Goal: Check status: Check status

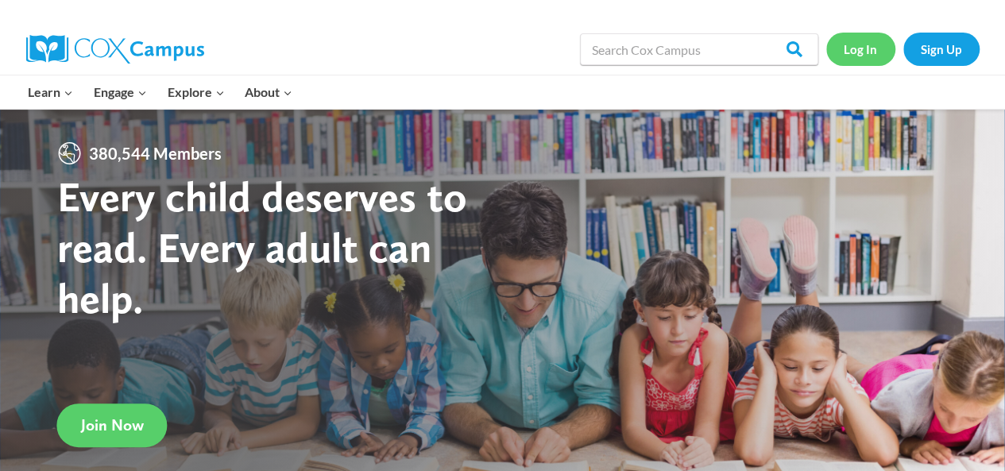
click at [854, 56] on link "Log In" at bounding box center [860, 49] width 69 height 33
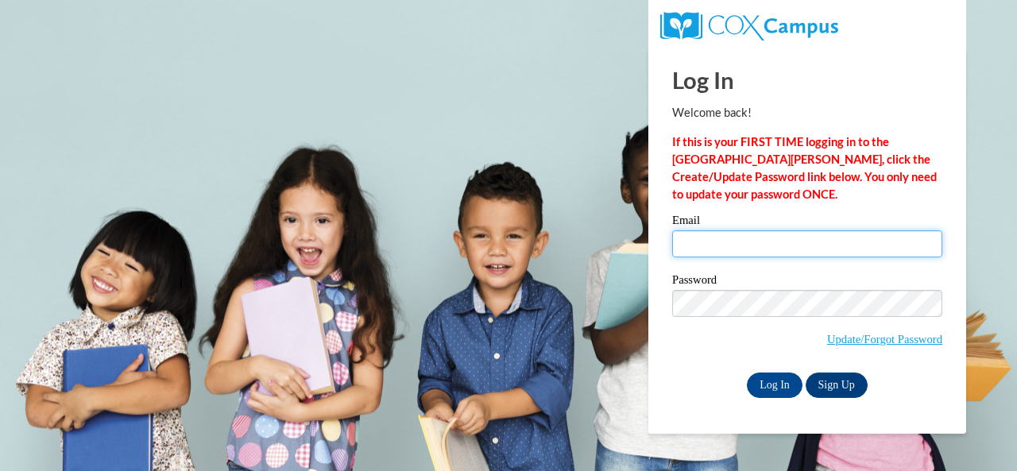
type input "e047168@muscogee.k12.ga.us"
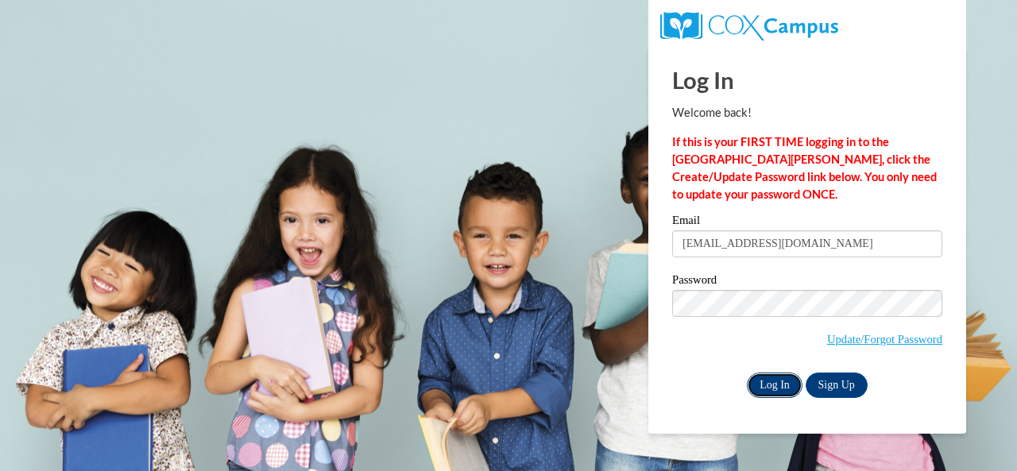
click at [761, 385] on input "Log In" at bounding box center [775, 385] width 56 height 25
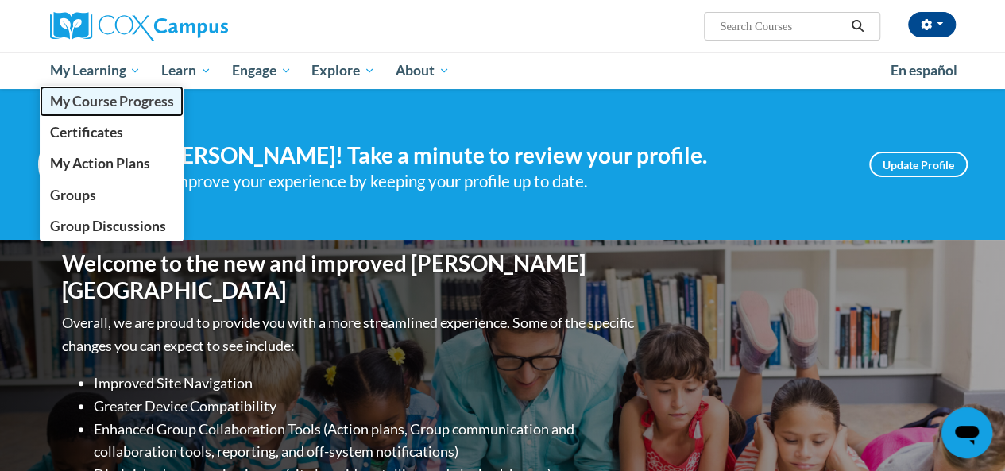
click at [84, 87] on link "My Course Progress" at bounding box center [112, 101] width 145 height 31
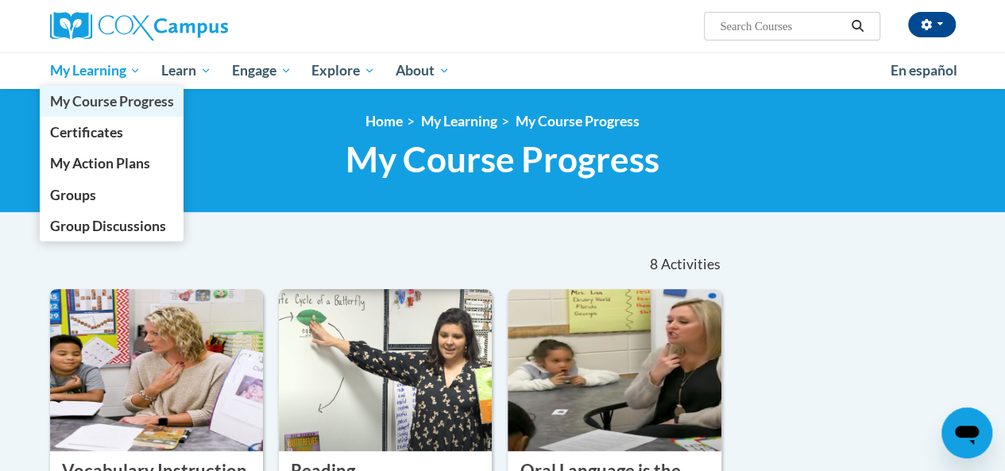
click at [94, 87] on link "My Course Progress" at bounding box center [112, 101] width 145 height 31
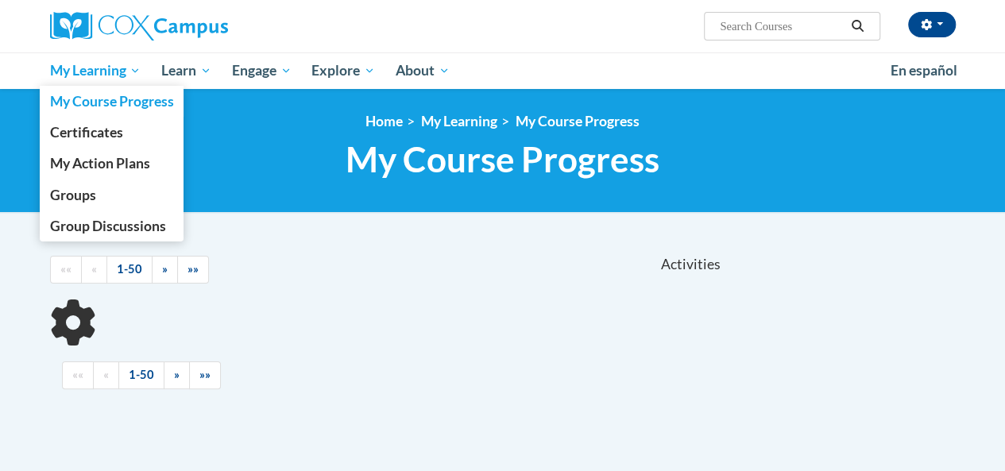
click at [142, 71] on link "My Learning" at bounding box center [96, 70] width 112 height 37
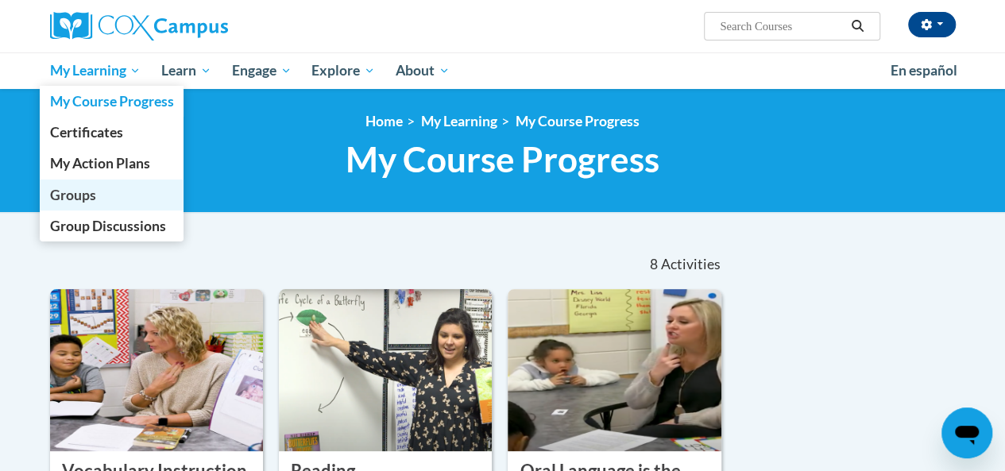
click at [75, 198] on span "Groups" at bounding box center [72, 195] width 46 height 17
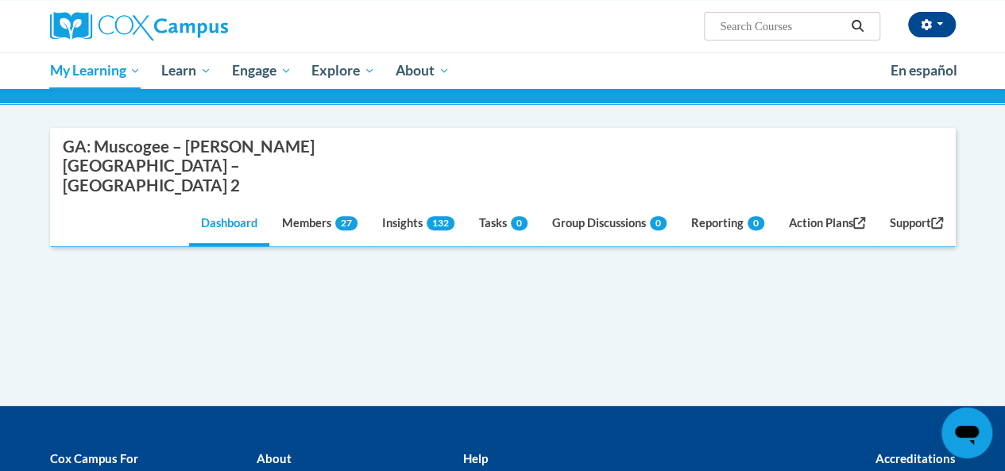
scroll to position [169, 0]
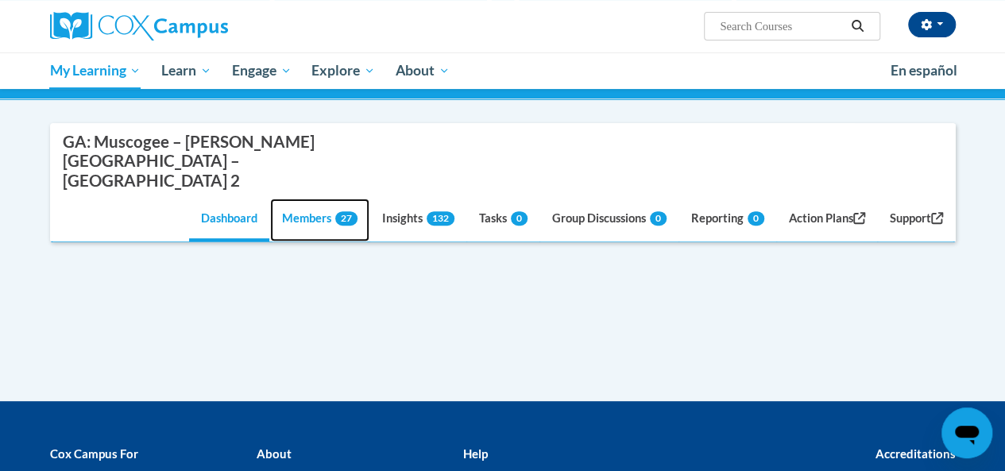
click at [298, 199] on link "Members 27" at bounding box center [319, 220] width 99 height 43
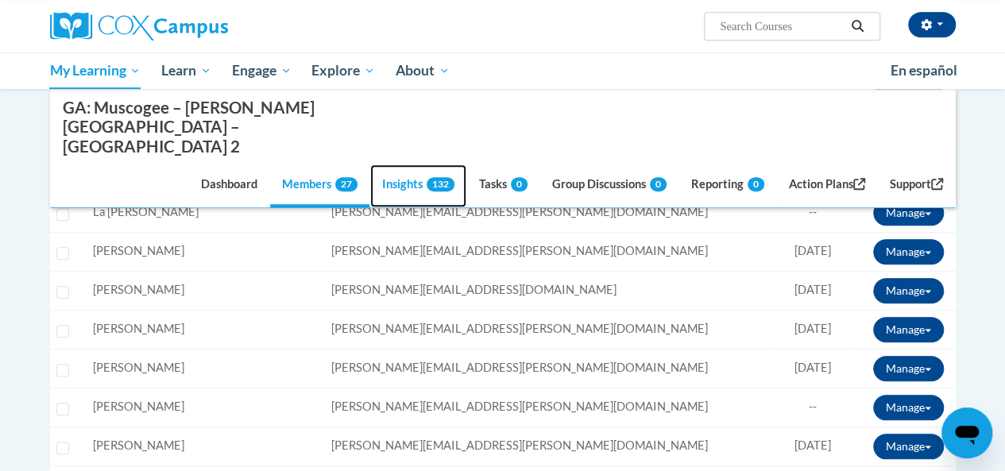
click at [397, 164] on link "Insights 132" at bounding box center [418, 185] width 96 height 43
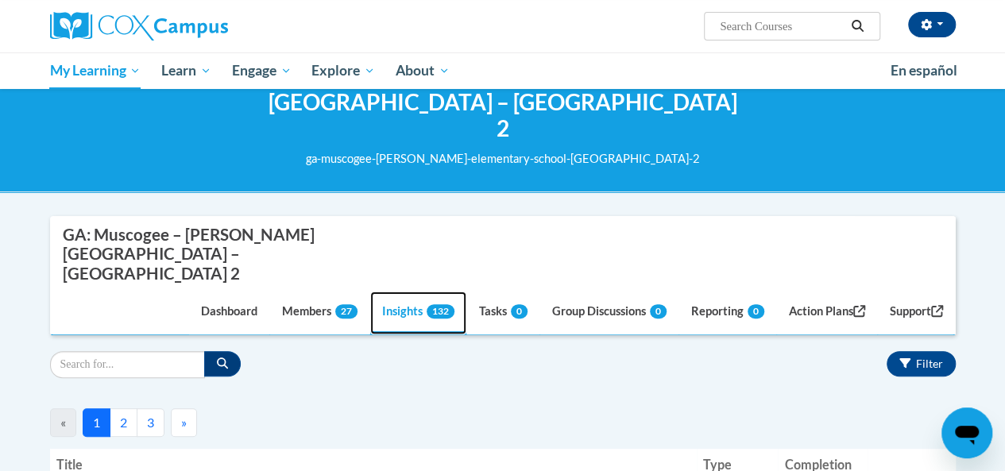
scroll to position [77, 0]
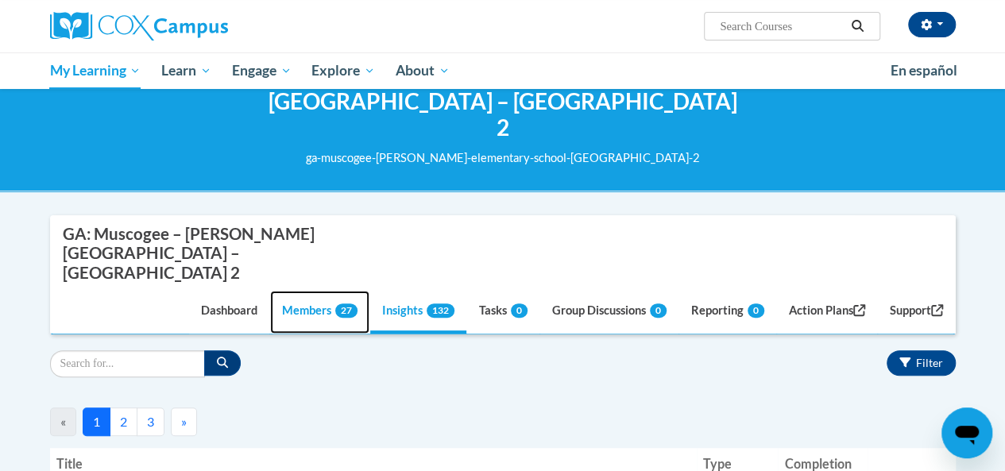
click at [315, 291] on link "Members 27" at bounding box center [319, 312] width 99 height 43
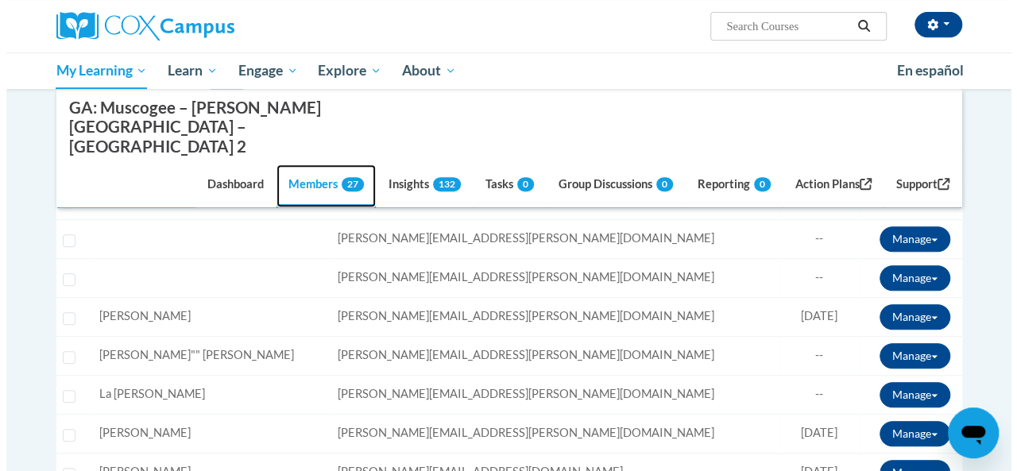
scroll to position [348, 0]
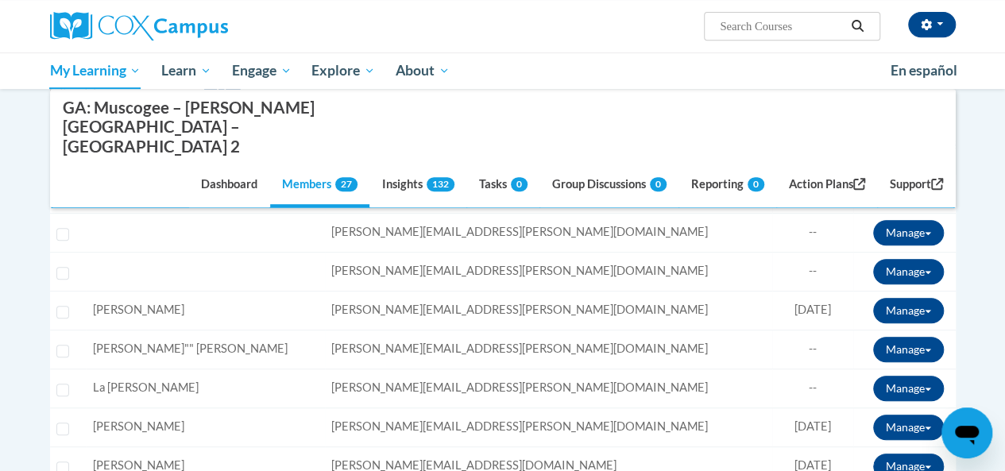
click at [139, 291] on td "Name: [PERSON_NAME]" at bounding box center [205, 310] width 238 height 39
click at [883, 298] on button "Manage" at bounding box center [908, 310] width 71 height 25
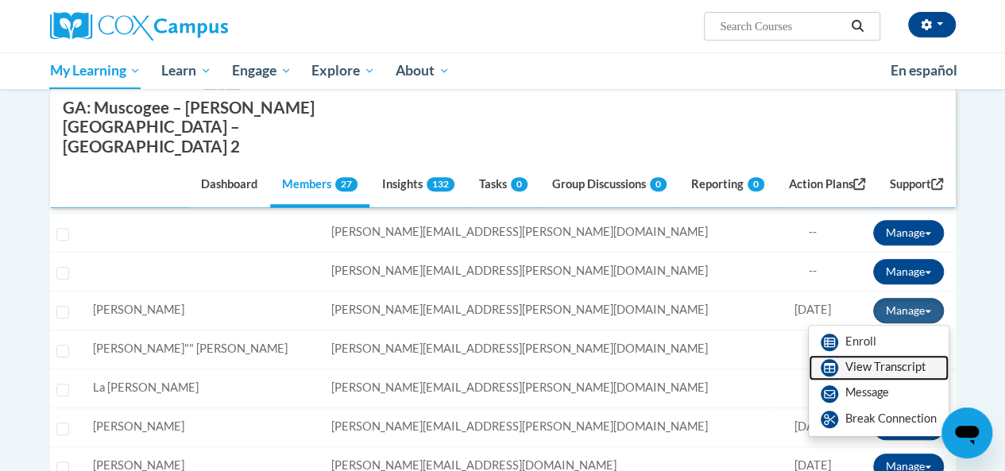
click at [912, 355] on link "View Transcript" at bounding box center [879, 367] width 140 height 25
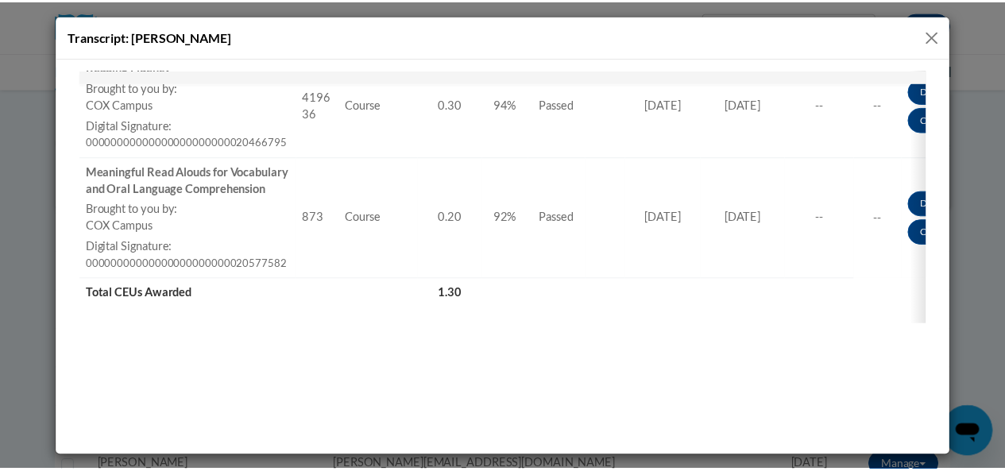
scroll to position [946, 0]
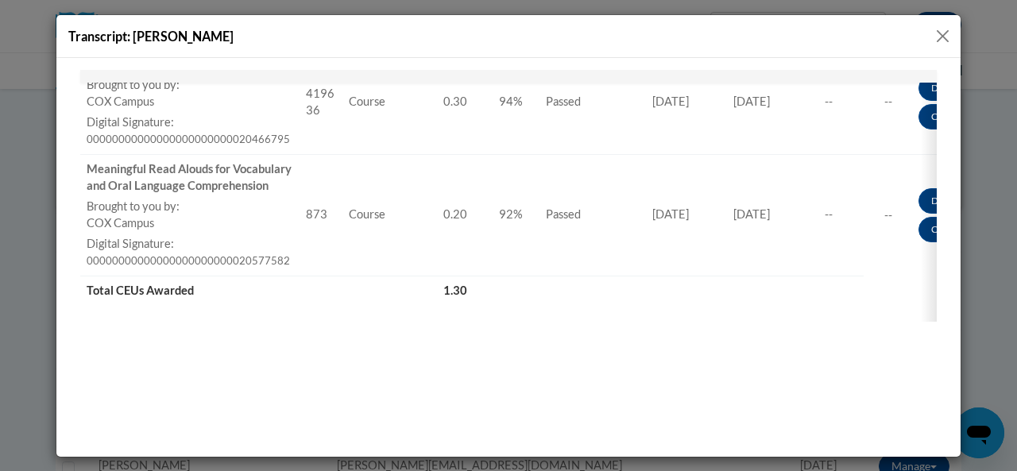
click at [936, 36] on button "Close" at bounding box center [943, 36] width 20 height 20
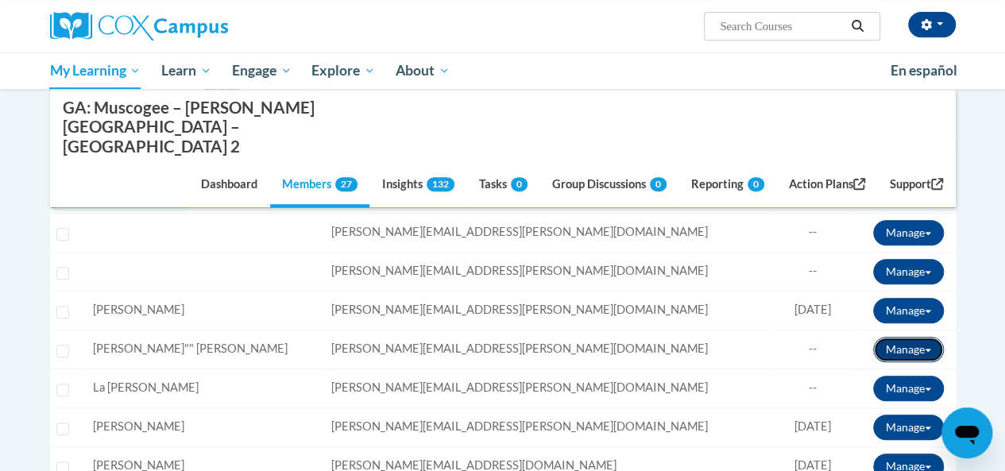
click at [899, 337] on button "Manage" at bounding box center [908, 349] width 71 height 25
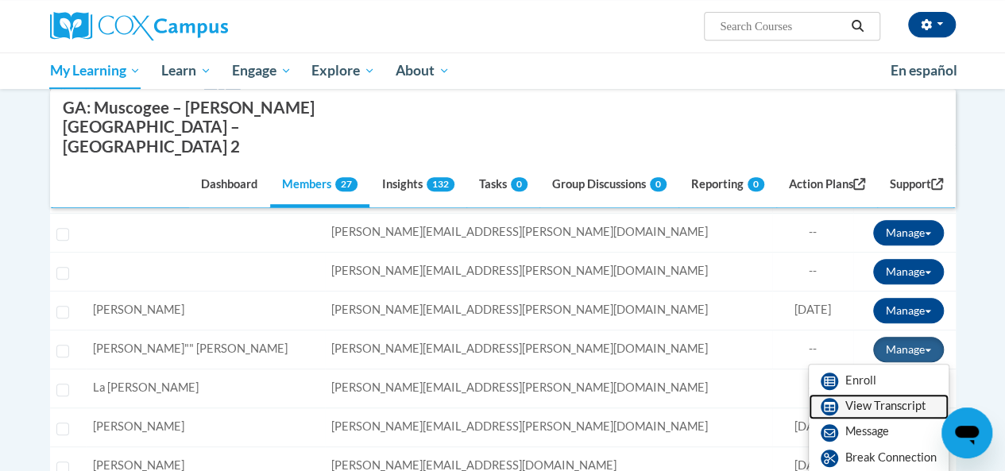
click at [841, 394] on link "View Transcript" at bounding box center [879, 406] width 140 height 25
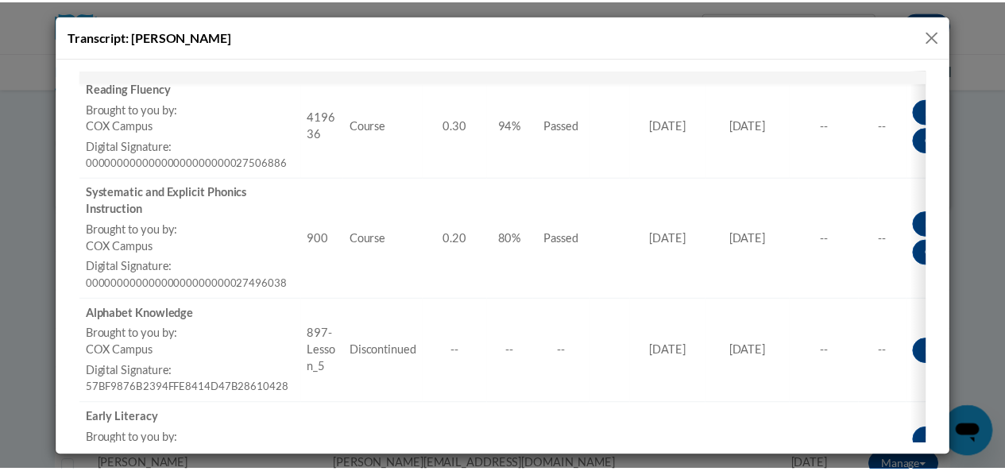
scroll to position [323, 0]
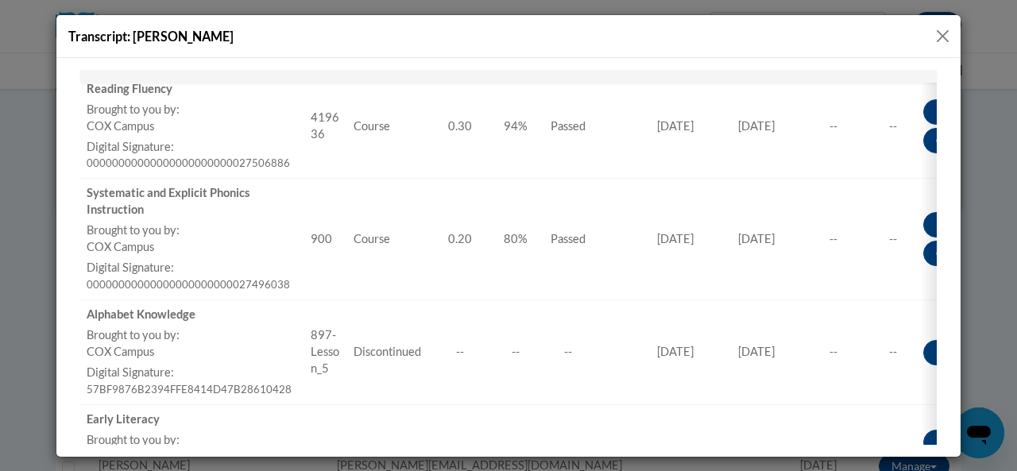
click at [934, 41] on button "Close" at bounding box center [943, 36] width 20 height 20
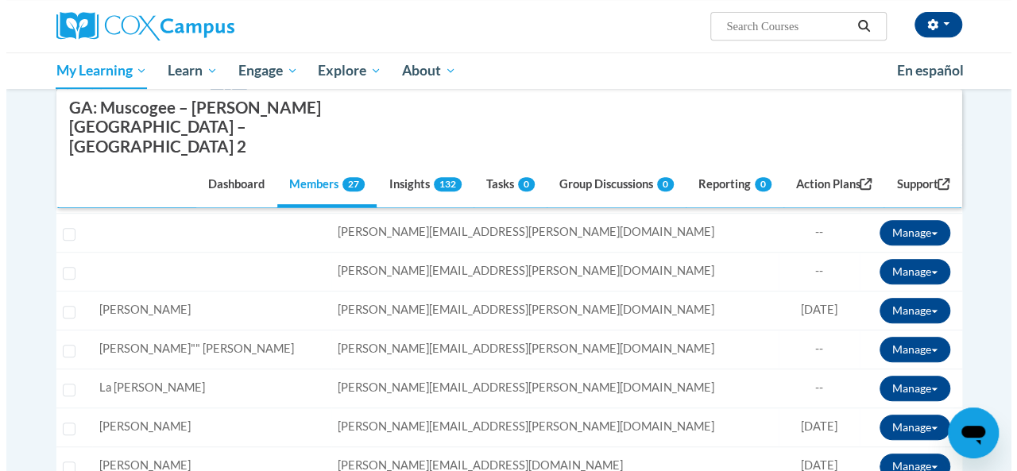
scroll to position [0, 0]
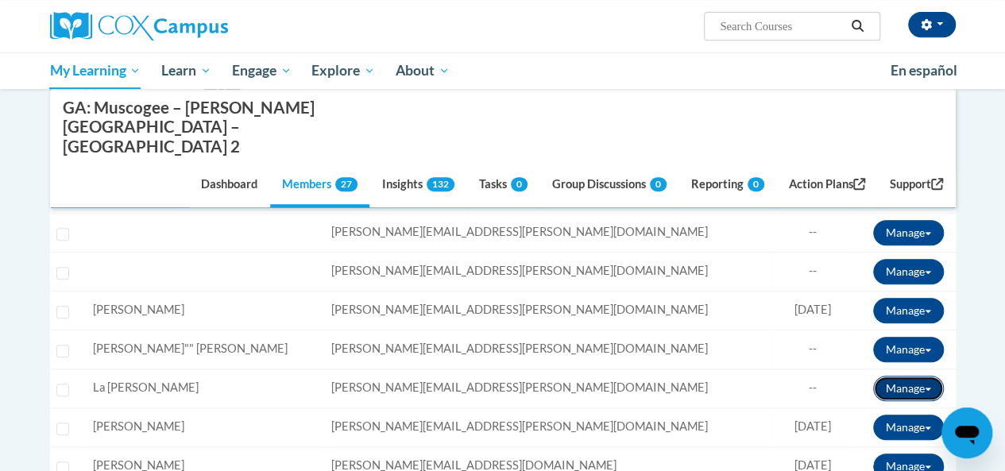
click at [896, 376] on button "Manage" at bounding box center [908, 388] width 71 height 25
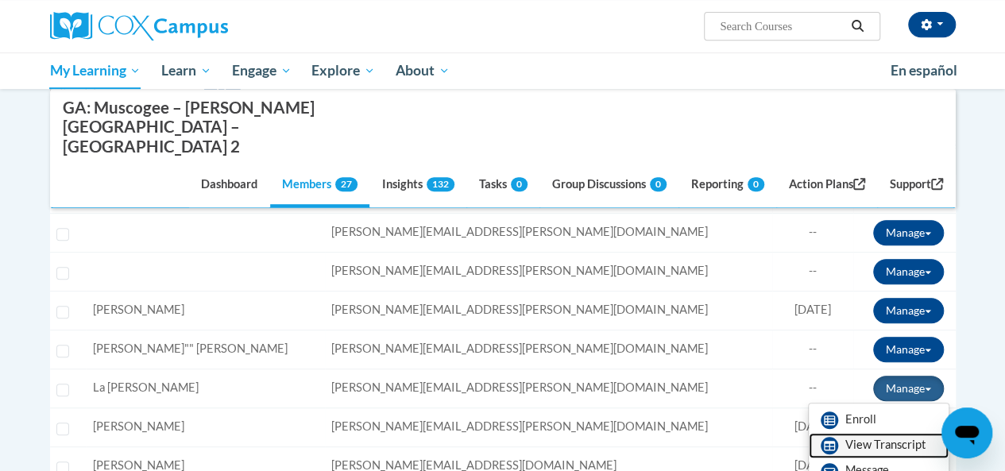
click at [853, 433] on link "View Transcript" at bounding box center [879, 445] width 140 height 25
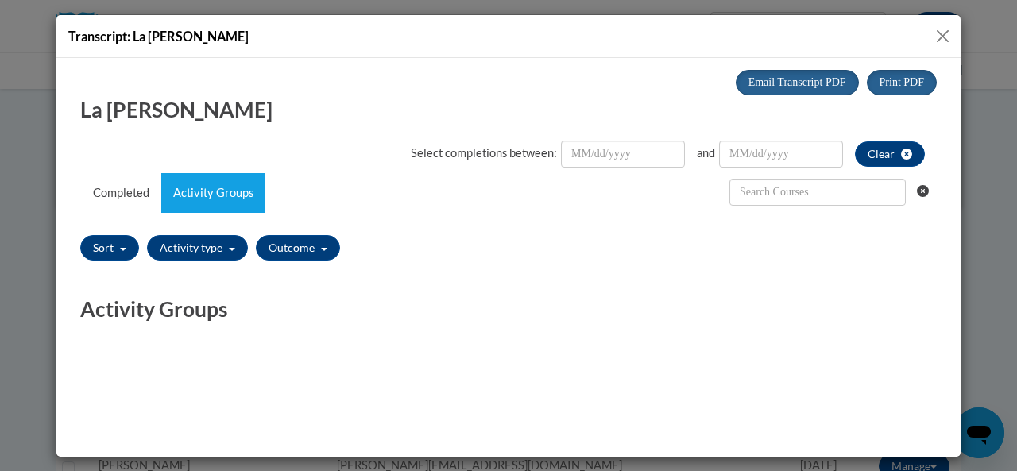
click at [936, 33] on button "Close" at bounding box center [943, 36] width 20 height 20
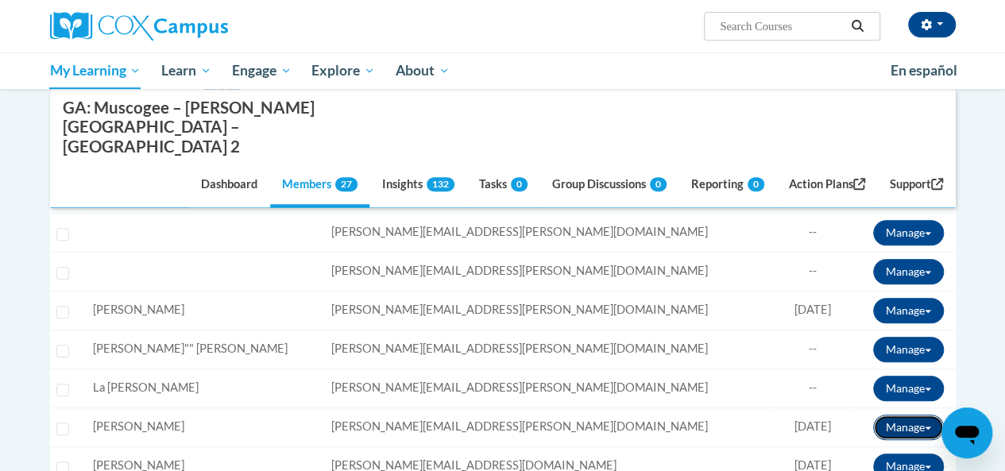
click at [882, 415] on button "Manage" at bounding box center [908, 427] width 71 height 25
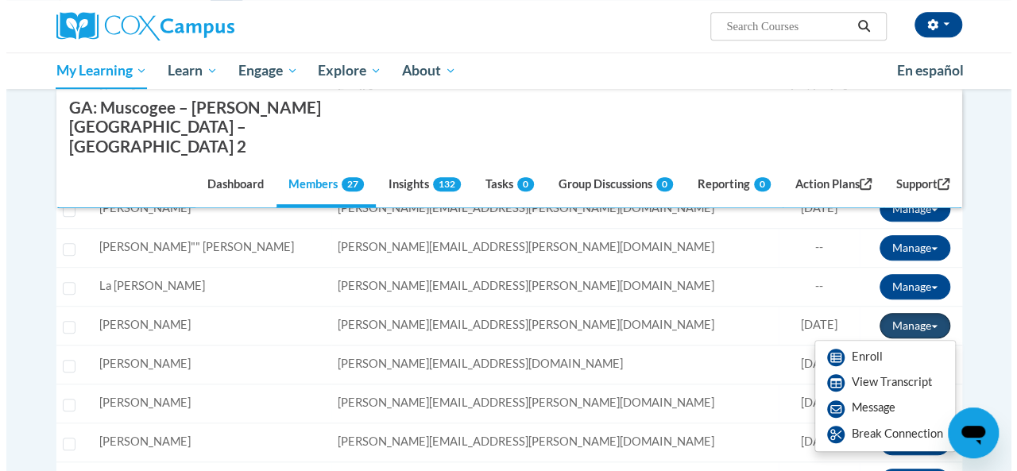
scroll to position [453, 0]
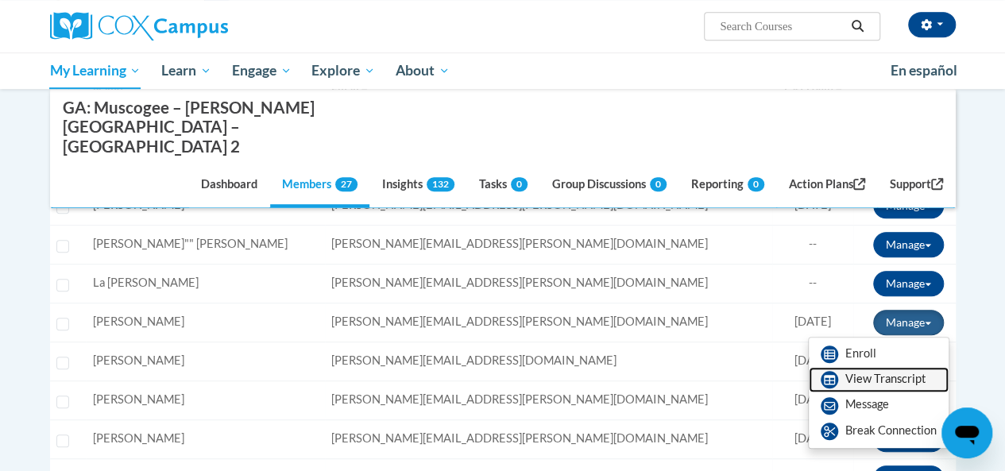
click at [853, 367] on link "View Transcript" at bounding box center [879, 379] width 140 height 25
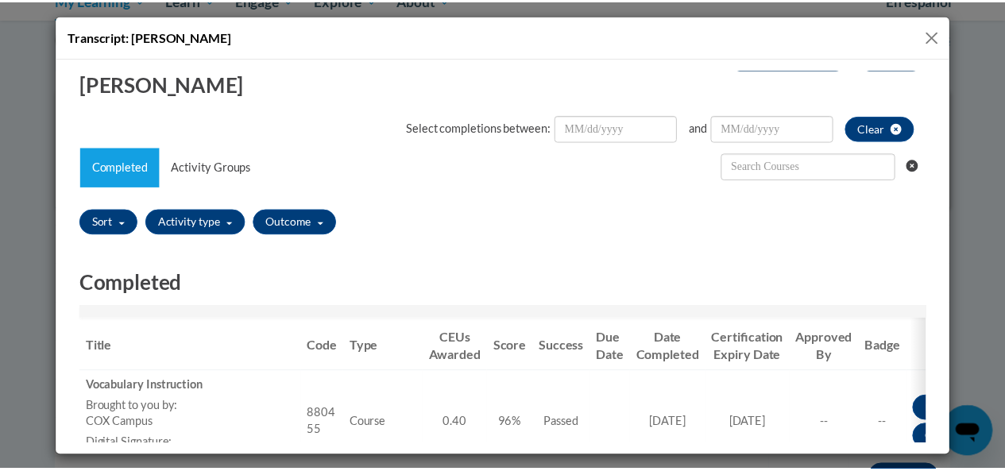
scroll to position [22, 0]
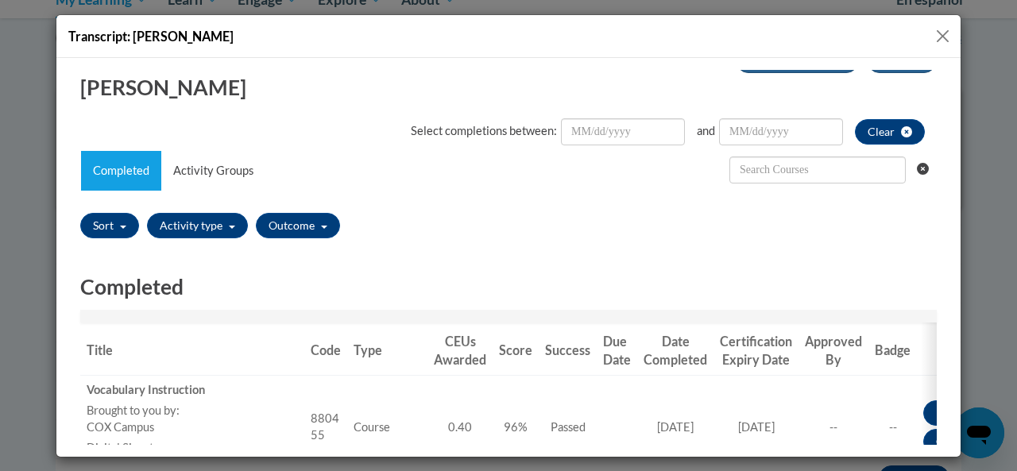
click at [937, 39] on button "Close" at bounding box center [943, 36] width 20 height 20
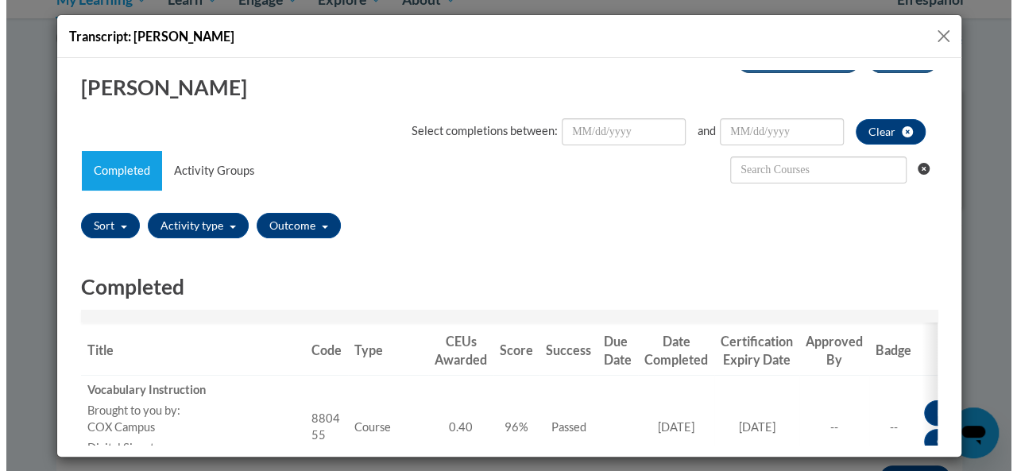
scroll to position [0, 0]
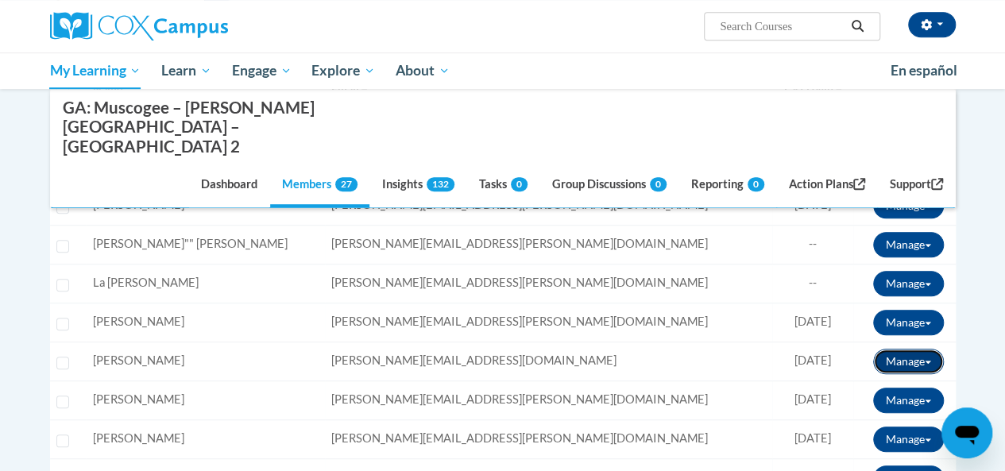
click at [883, 349] on button "Manage" at bounding box center [908, 361] width 71 height 25
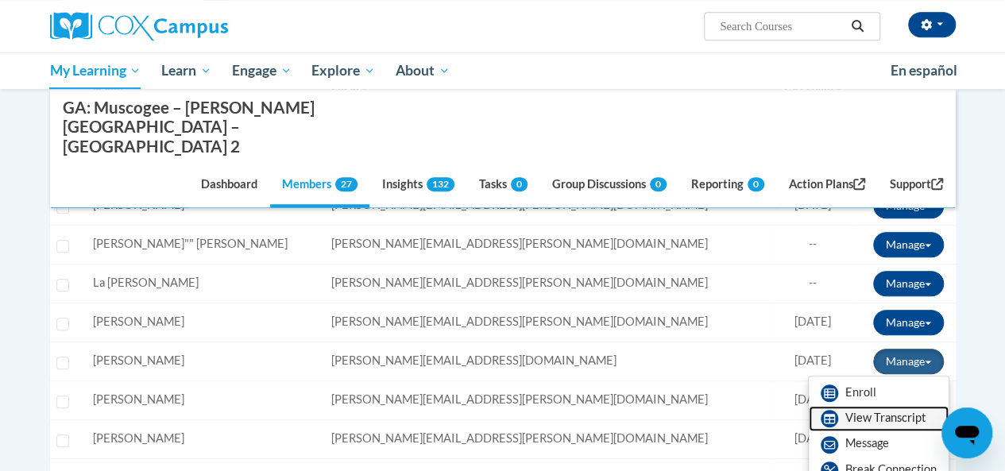
click at [849, 406] on link "View Transcript" at bounding box center [879, 418] width 140 height 25
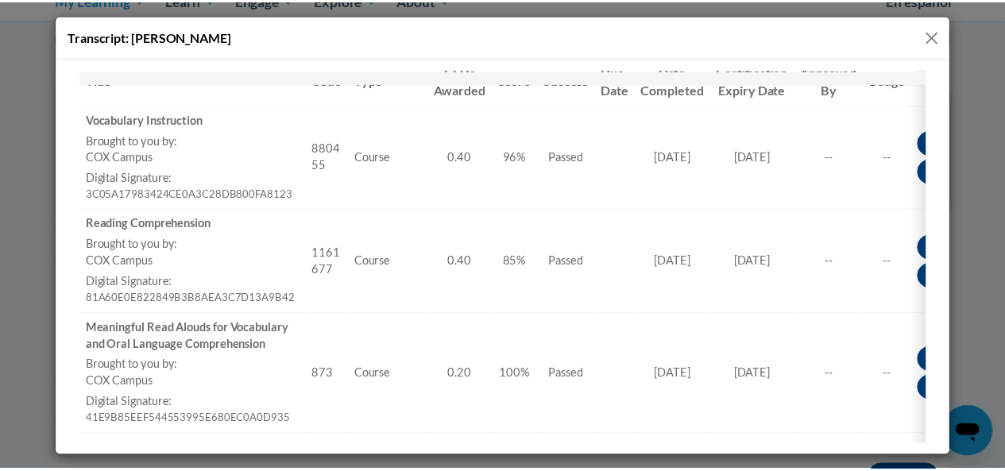
scroll to position [292, 0]
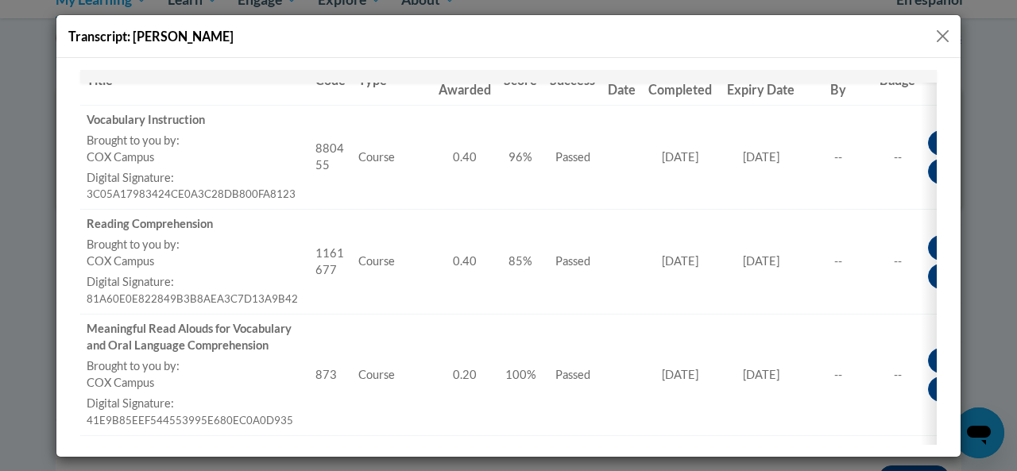
click at [935, 42] on button "Close" at bounding box center [943, 36] width 20 height 20
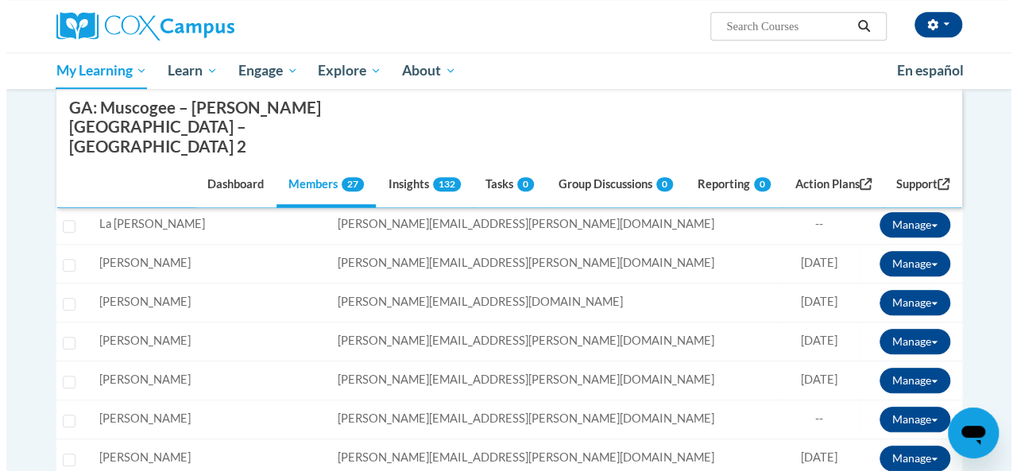
scroll to position [512, 0]
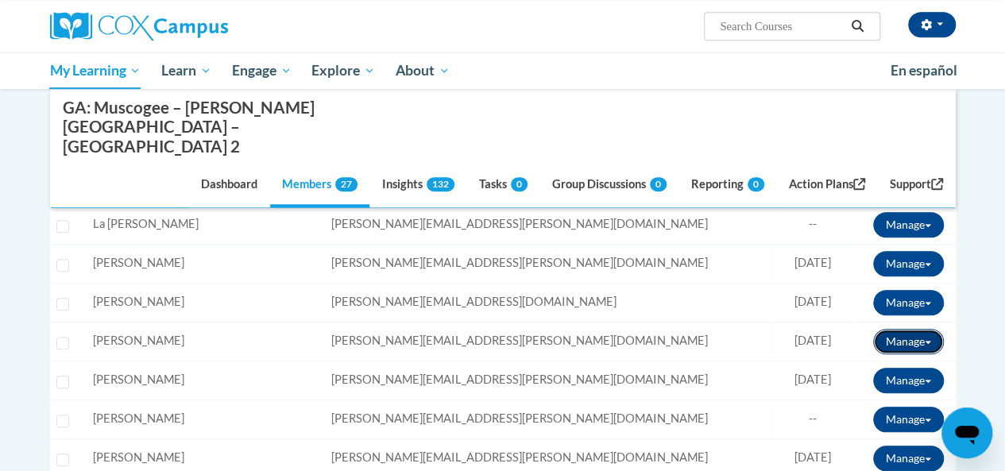
click at [891, 329] on button "Manage" at bounding box center [908, 341] width 71 height 25
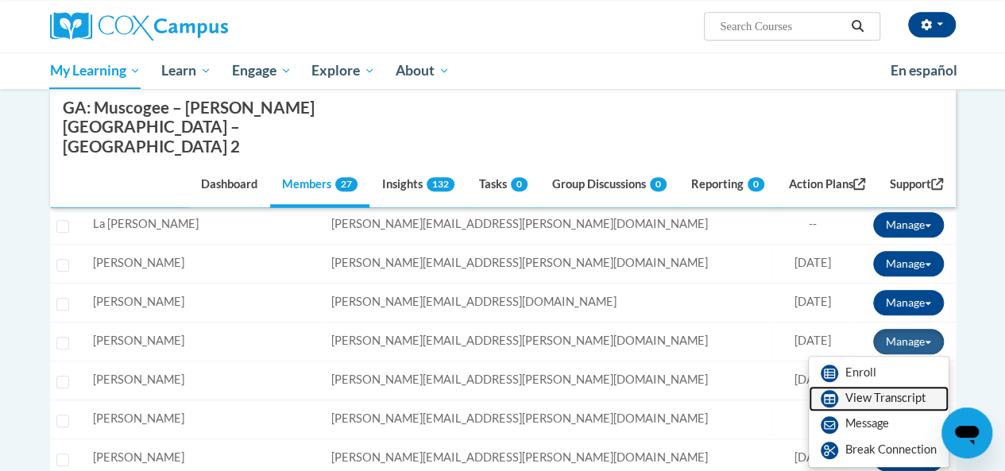
click at [853, 386] on link "View Transcript" at bounding box center [879, 398] width 140 height 25
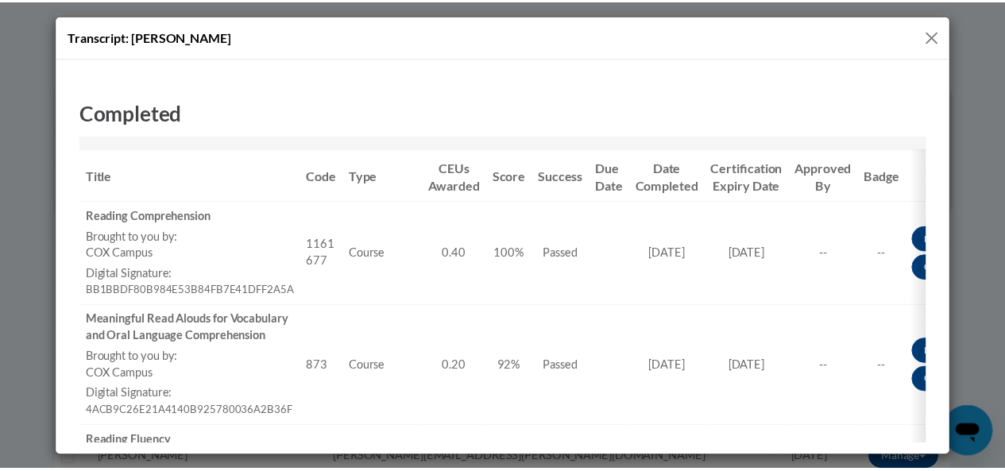
scroll to position [195, 0]
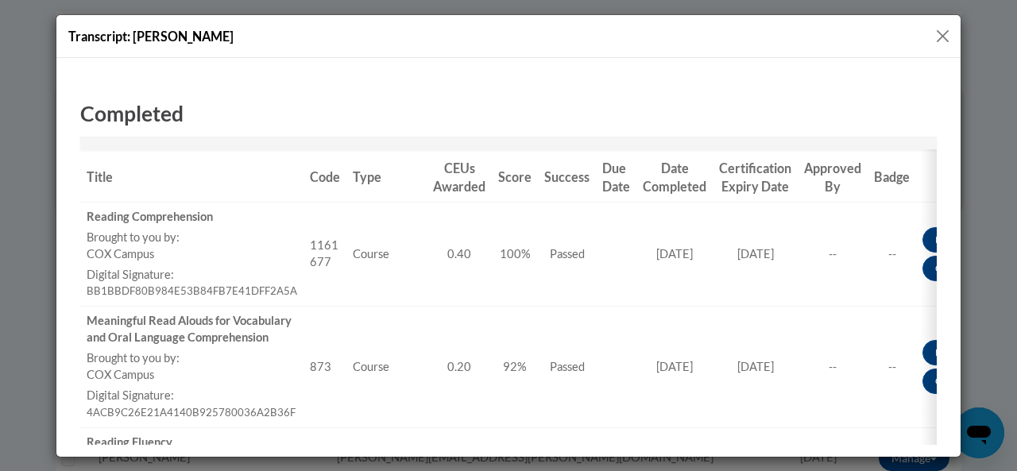
click at [933, 34] on button "Close" at bounding box center [943, 36] width 20 height 20
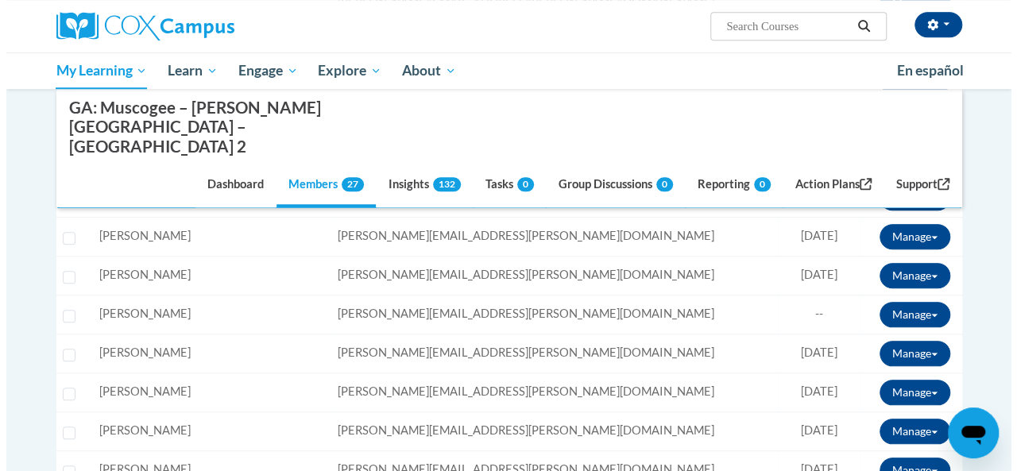
scroll to position [616, 0]
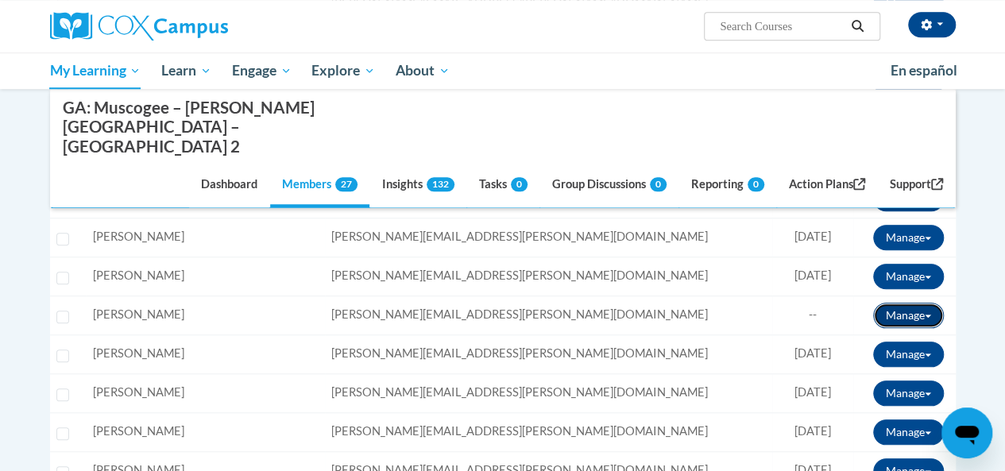
click at [914, 303] on button "Manage" at bounding box center [908, 315] width 71 height 25
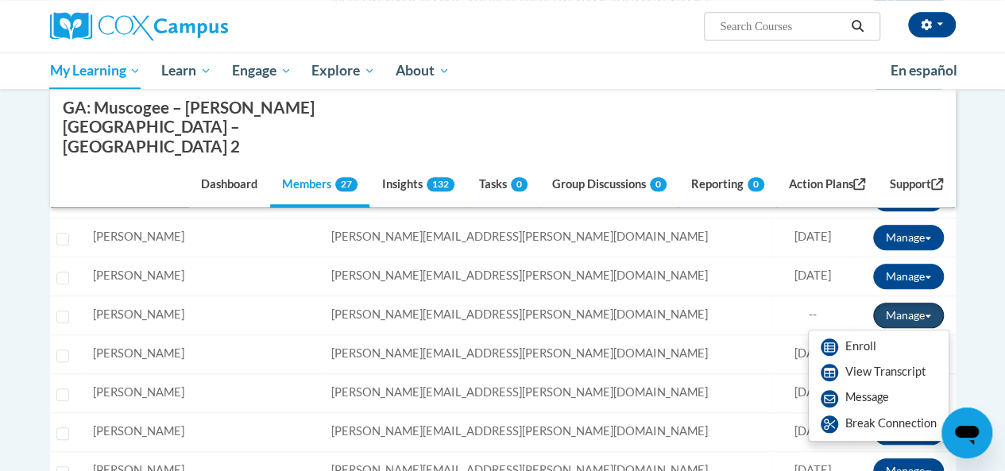
click at [906, 303] on button "Manage" at bounding box center [908, 315] width 71 height 25
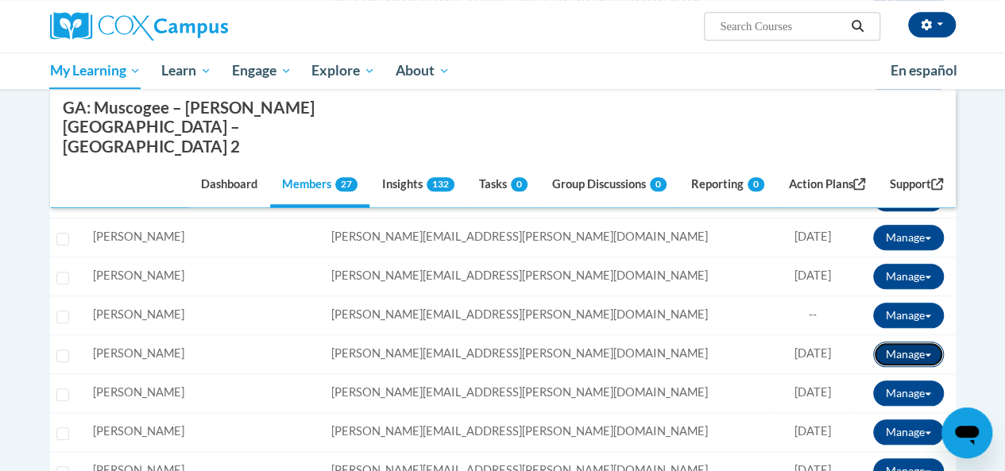
click at [889, 342] on button "Manage" at bounding box center [908, 354] width 71 height 25
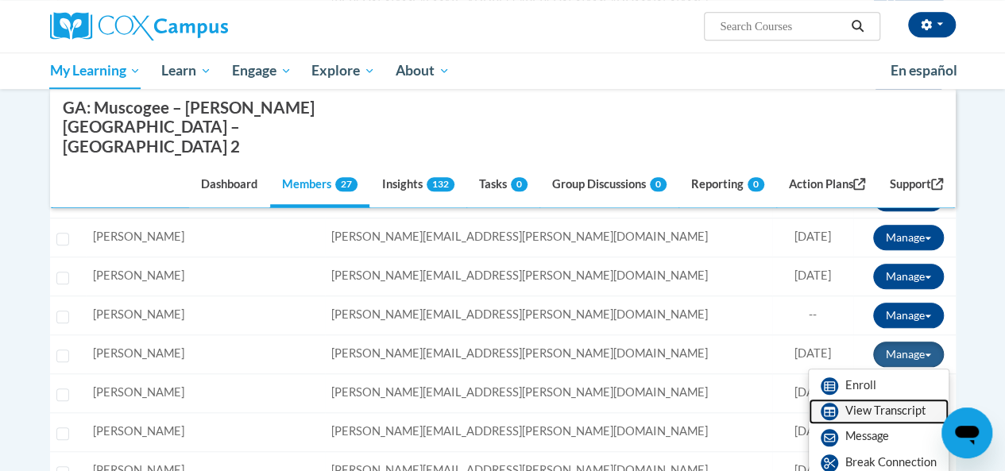
click at [862, 399] on link "View Transcript" at bounding box center [879, 411] width 140 height 25
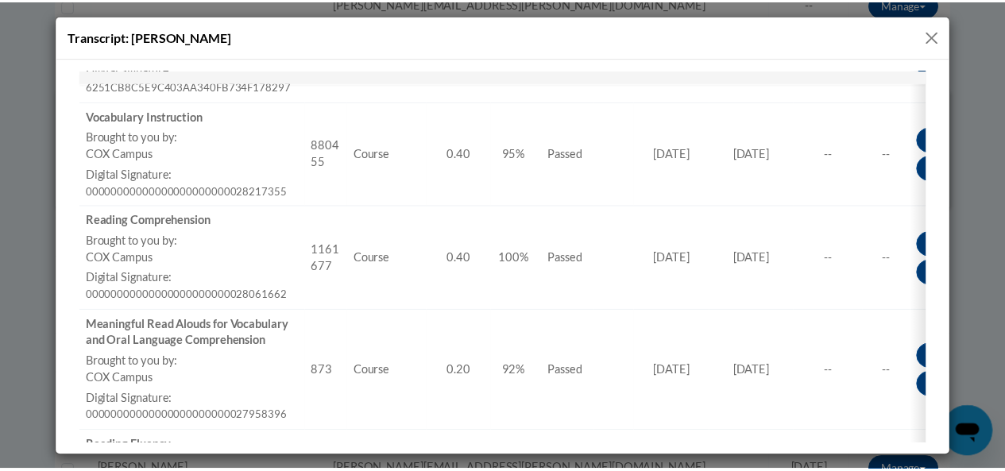
scroll to position [720, 0]
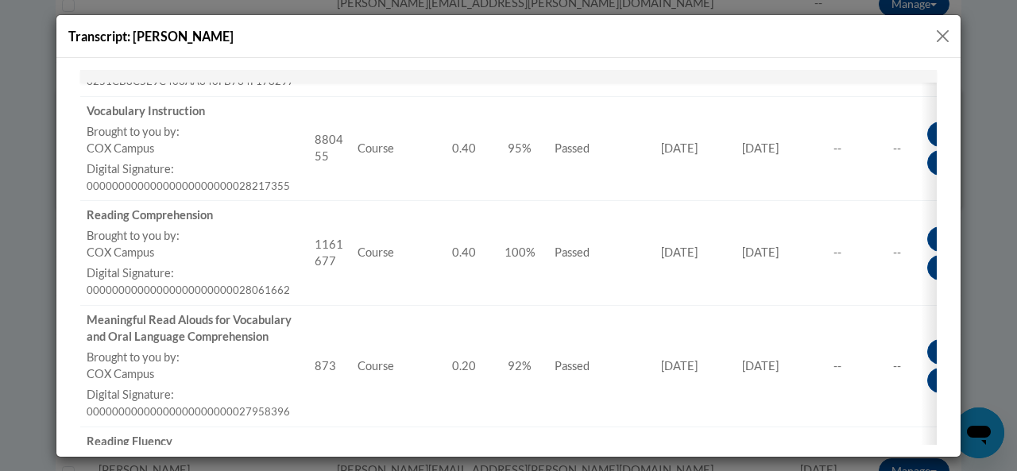
click at [934, 37] on button "Close" at bounding box center [943, 36] width 20 height 20
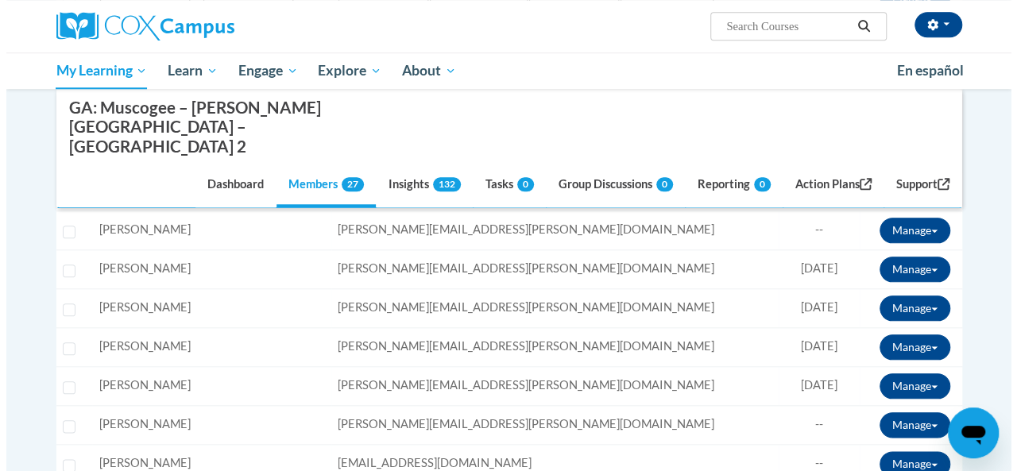
scroll to position [699, 0]
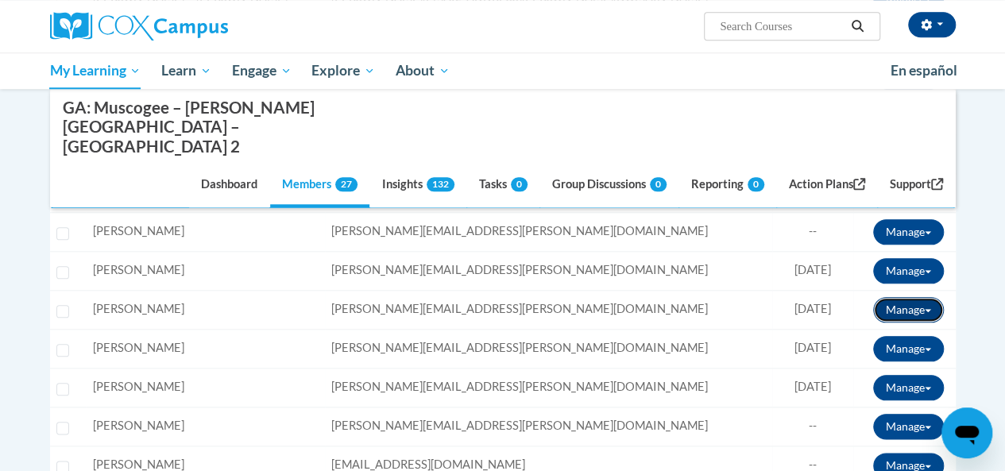
click at [900, 297] on button "Manage" at bounding box center [908, 309] width 71 height 25
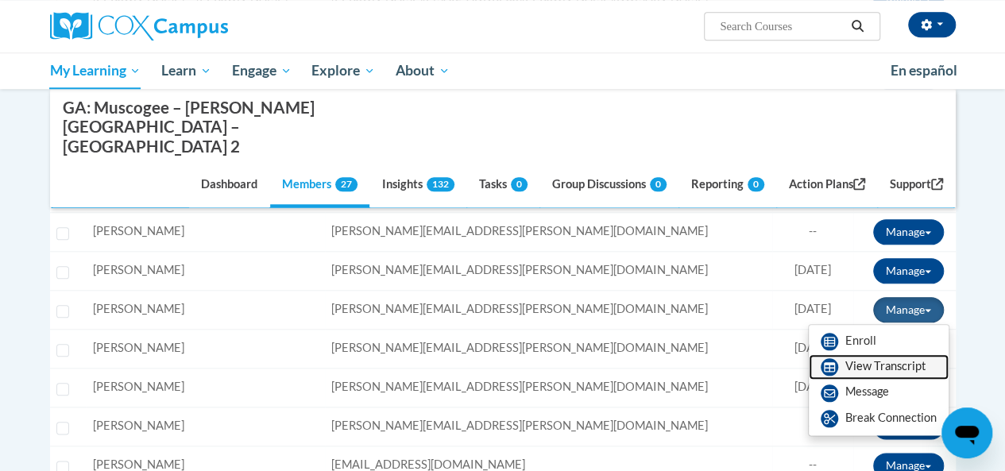
click at [852, 354] on link "View Transcript" at bounding box center [879, 366] width 140 height 25
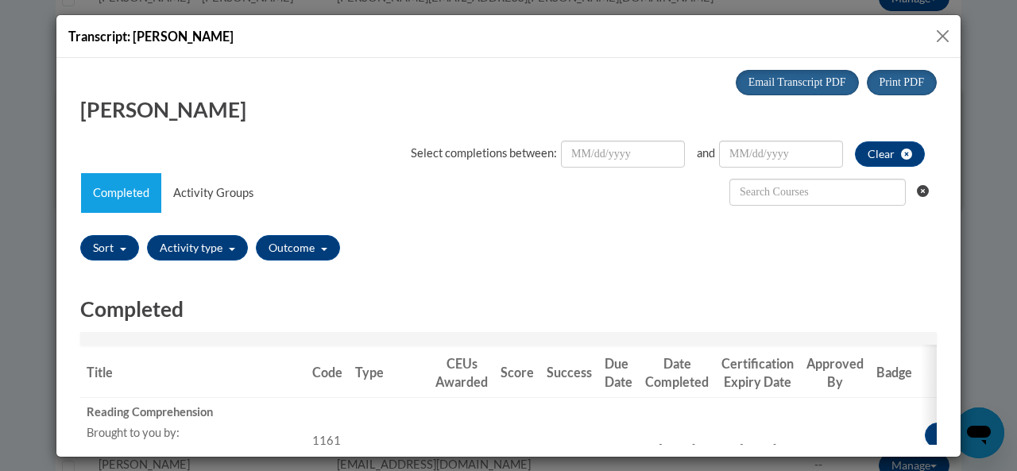
scroll to position [0, 0]
click at [947, 35] on button "Close" at bounding box center [943, 36] width 20 height 20
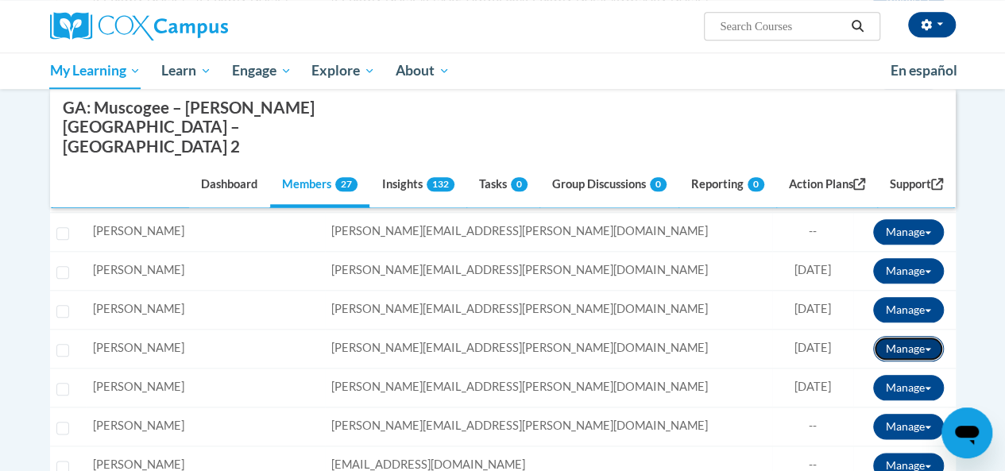
click at [909, 336] on button "Manage" at bounding box center [908, 348] width 71 height 25
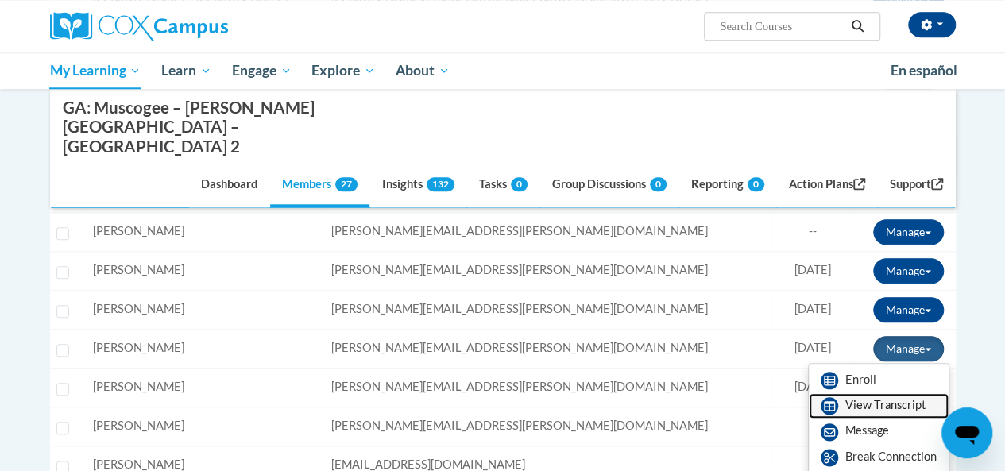
click at [886, 393] on link "View Transcript" at bounding box center [879, 405] width 140 height 25
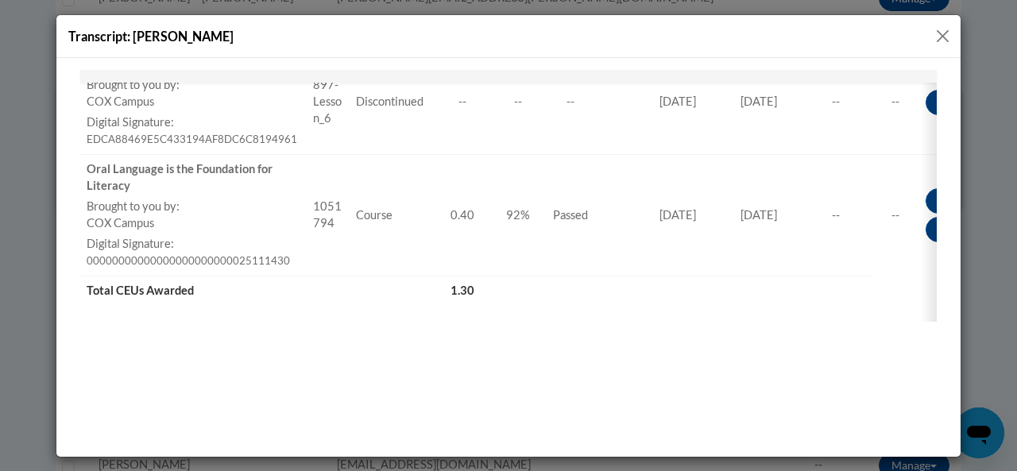
click at [944, 38] on button "Close" at bounding box center [943, 36] width 20 height 20
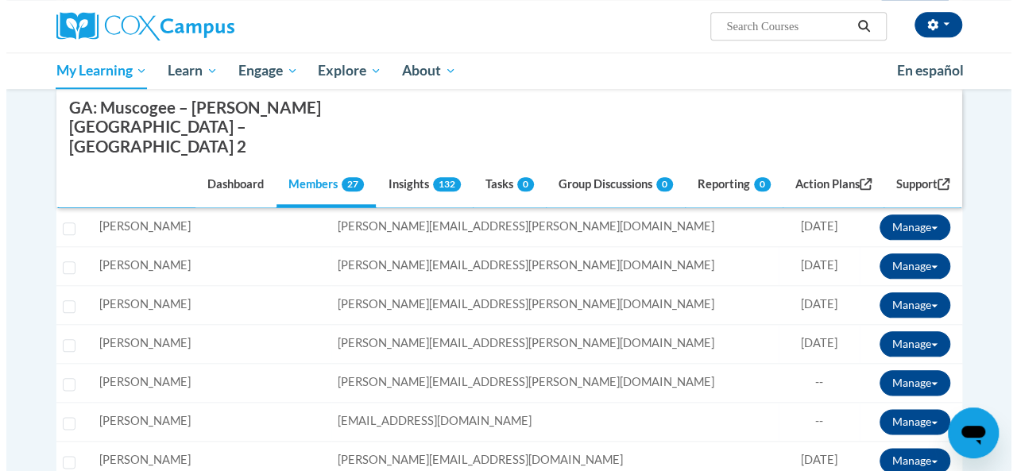
scroll to position [744, 0]
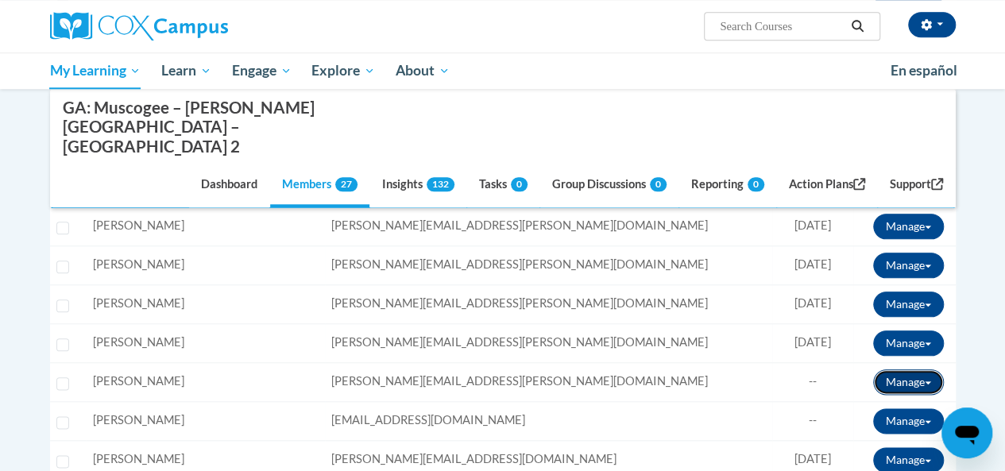
click at [913, 369] on button "Manage" at bounding box center [908, 381] width 71 height 25
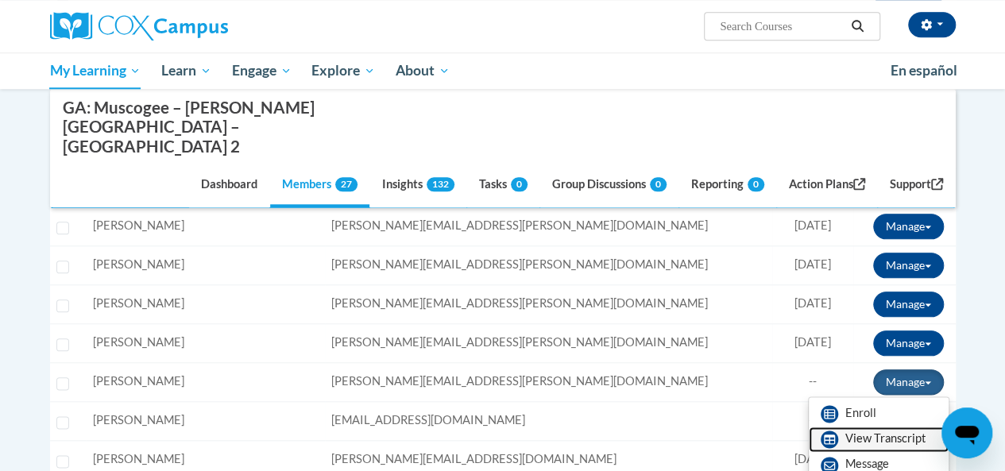
click at [896, 427] on link "View Transcript" at bounding box center [879, 439] width 140 height 25
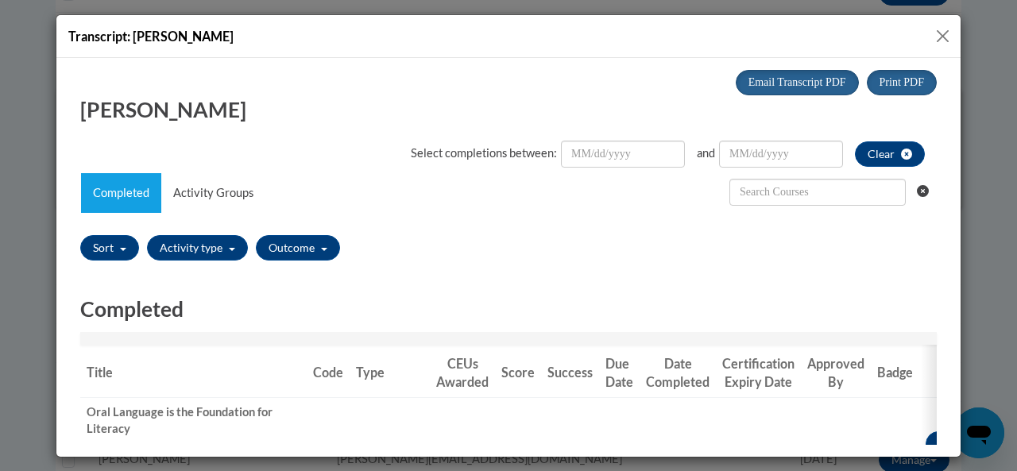
scroll to position [0, 0]
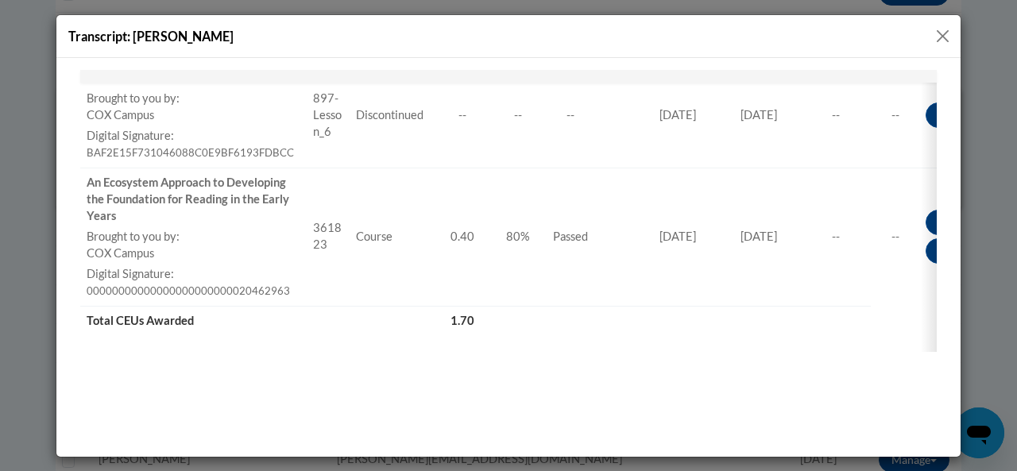
click at [940, 33] on button "Close" at bounding box center [943, 36] width 20 height 20
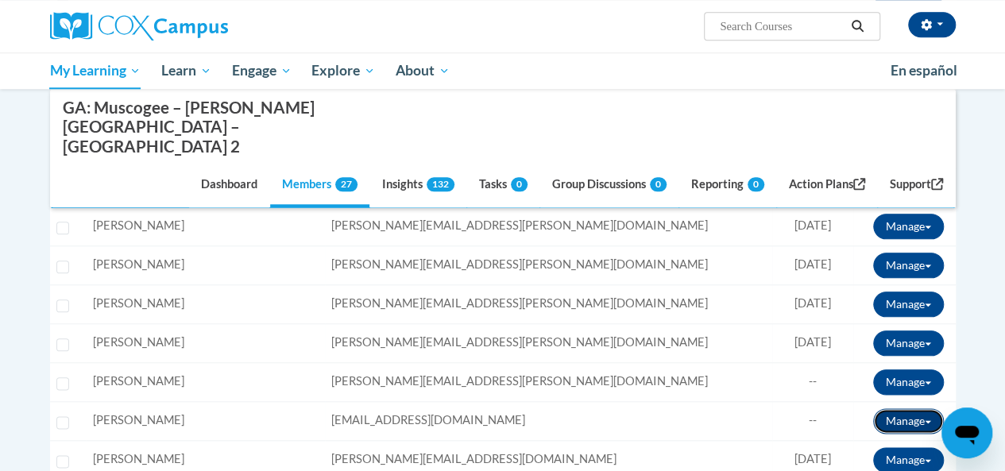
click at [927, 420] on span at bounding box center [928, 421] width 6 height 3
click at [880, 466] on link "View Transcript" at bounding box center [879, 478] width 140 height 25
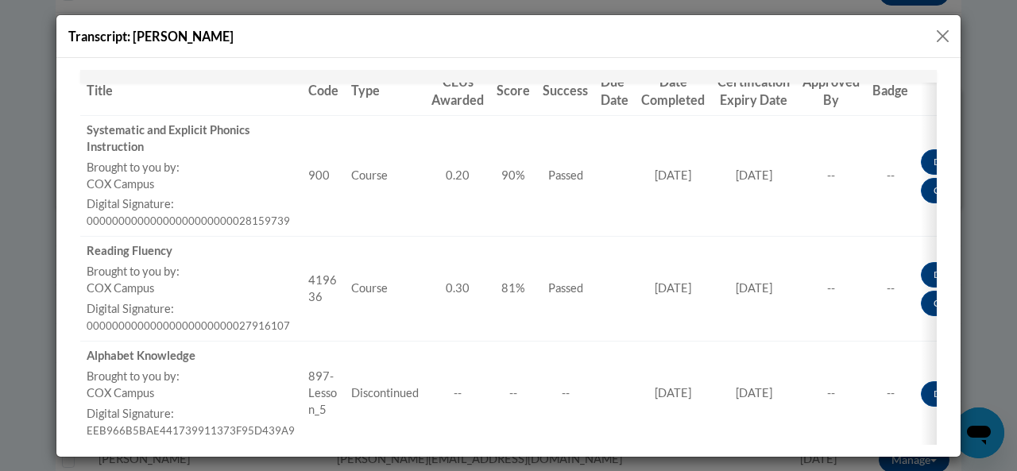
scroll to position [346, 0]
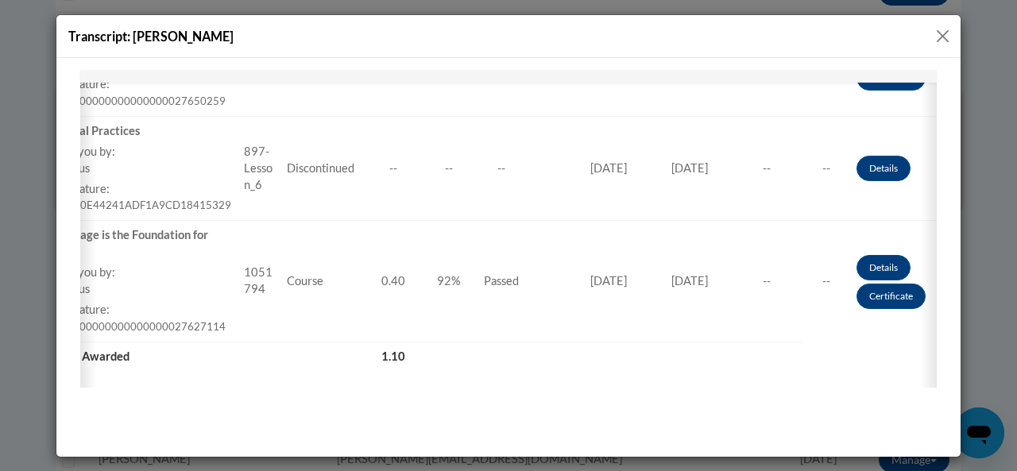
click at [942, 30] on button "Close" at bounding box center [943, 36] width 20 height 20
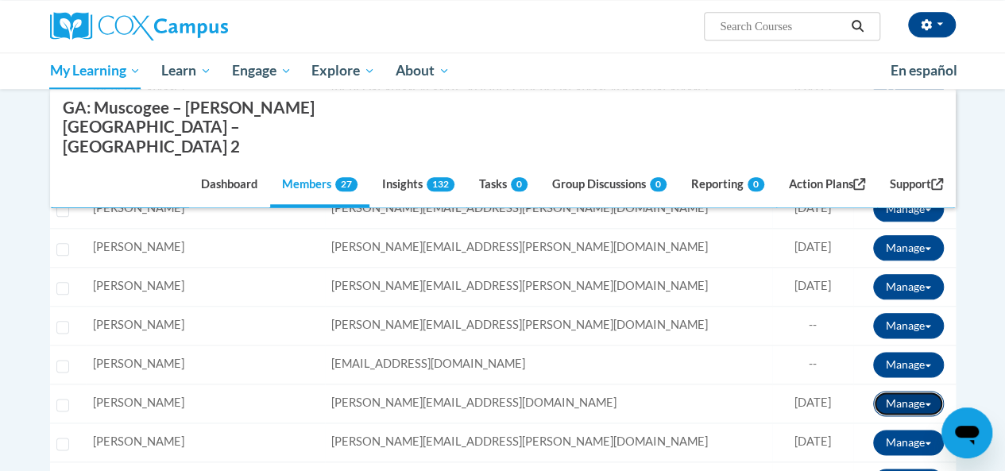
click at [912, 391] on button "Manage" at bounding box center [908, 403] width 71 height 25
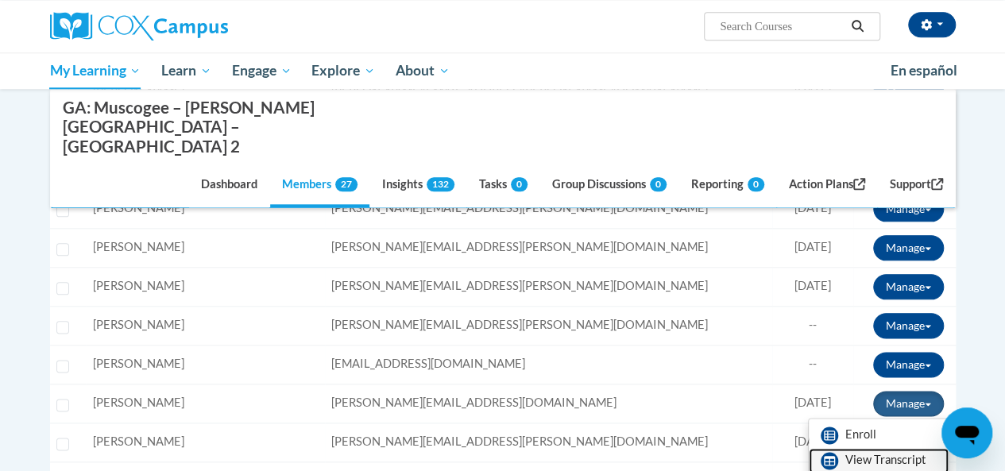
click at [886, 448] on link "View Transcript" at bounding box center [879, 460] width 140 height 25
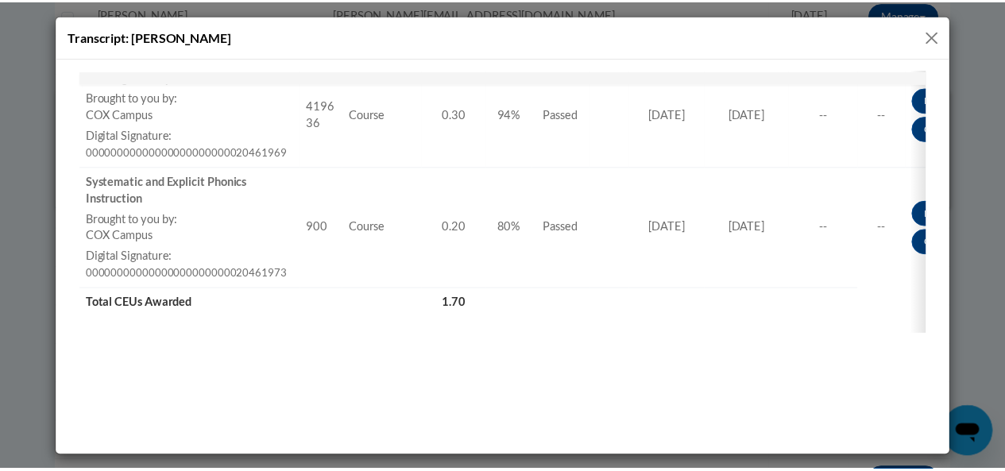
scroll to position [1036, 0]
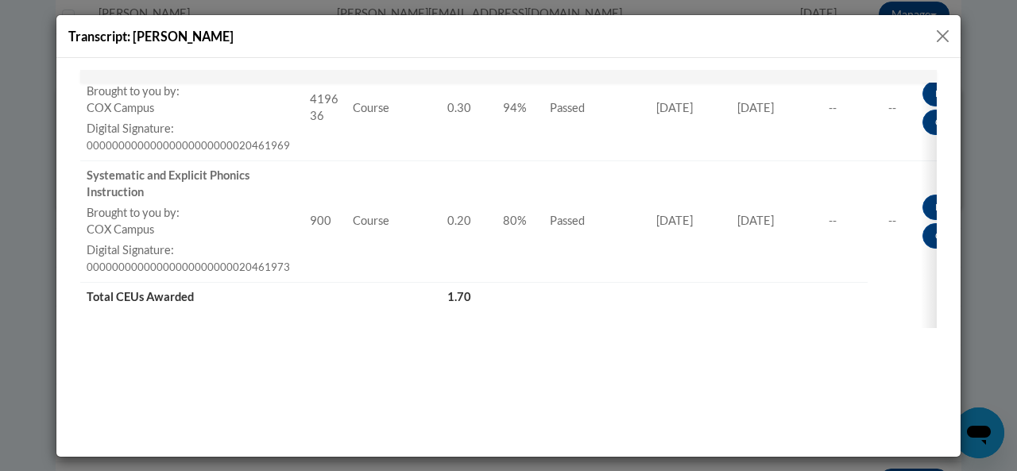
click at [944, 33] on button "Close" at bounding box center [943, 36] width 20 height 20
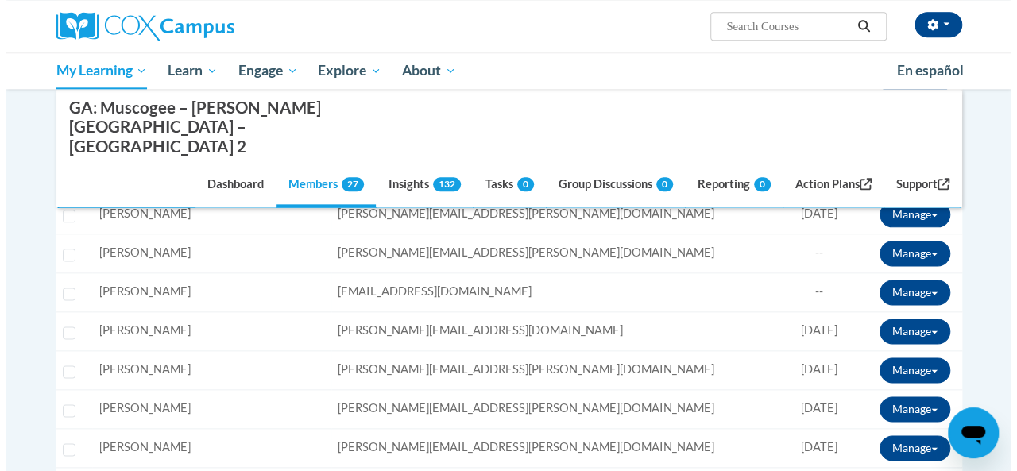
scroll to position [876, 0]
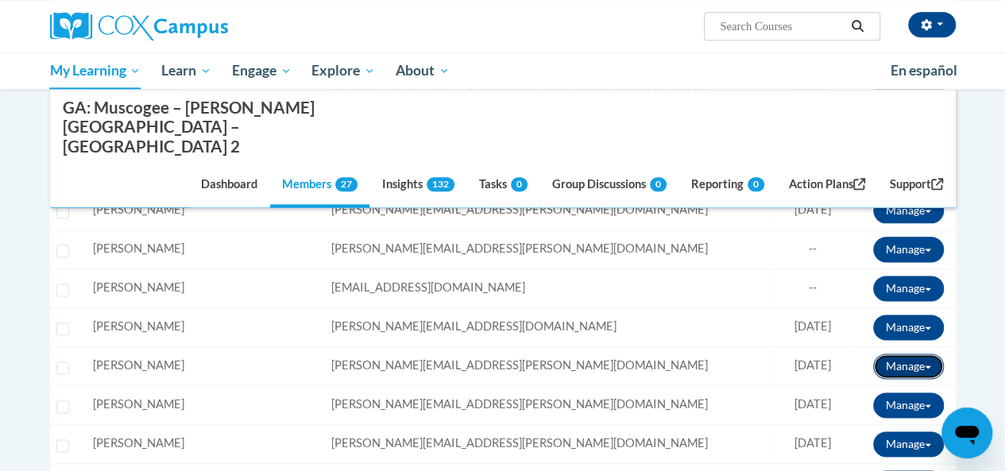
click at [904, 354] on button "Manage" at bounding box center [908, 366] width 71 height 25
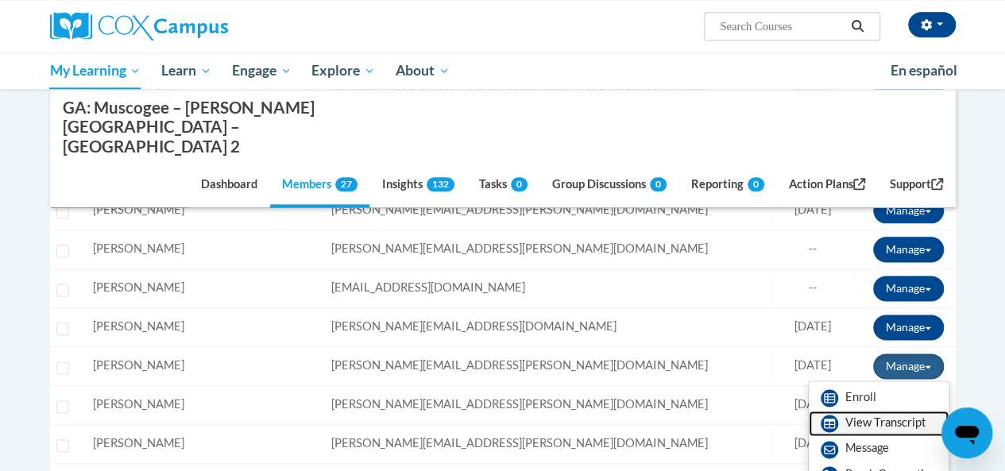
click at [894, 411] on link "View Transcript" at bounding box center [879, 423] width 140 height 25
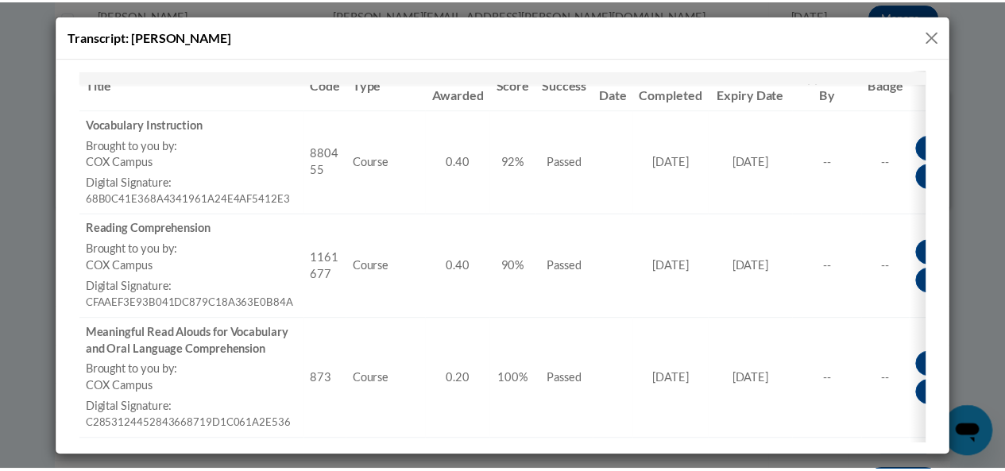
scroll to position [288, 0]
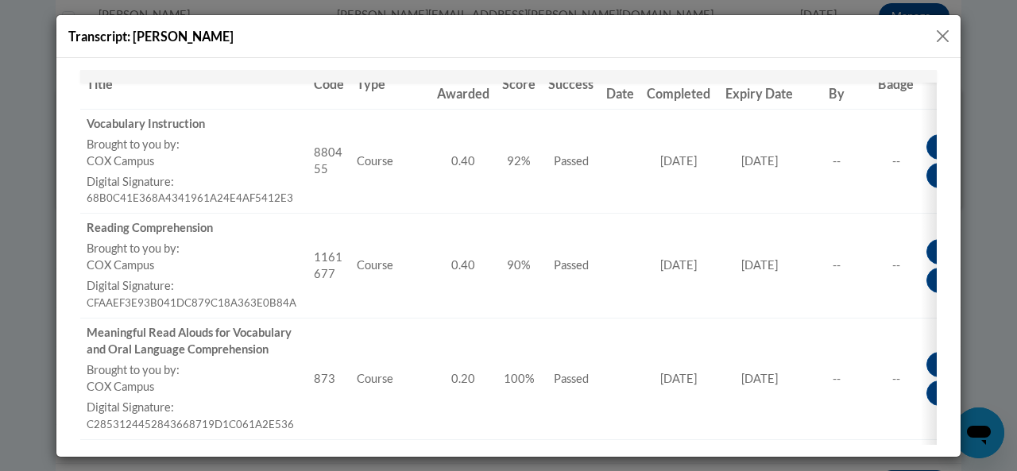
click at [942, 29] on button "Close" at bounding box center [943, 36] width 20 height 20
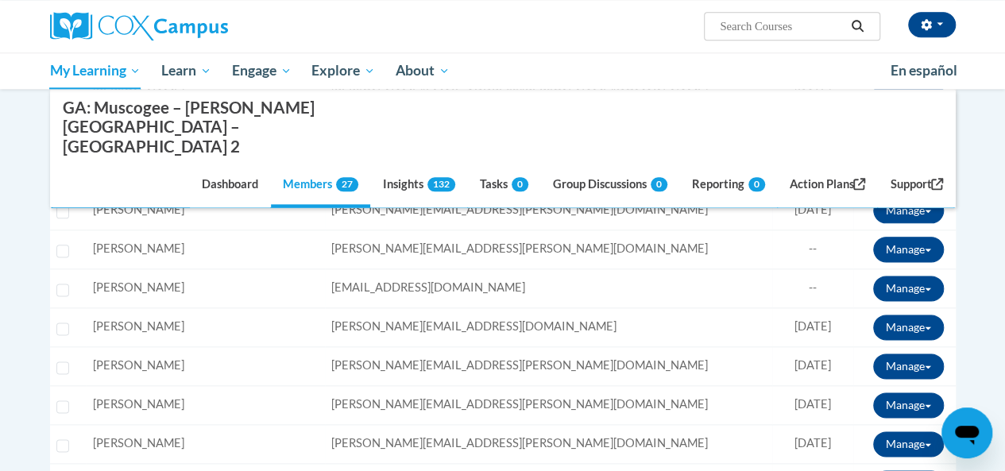
scroll to position [0, 0]
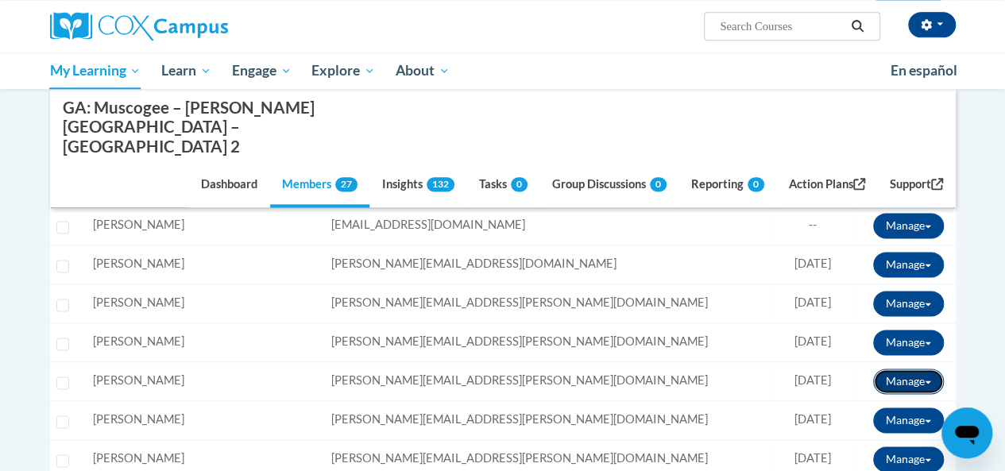
click at [907, 369] on button "Manage" at bounding box center [908, 381] width 71 height 25
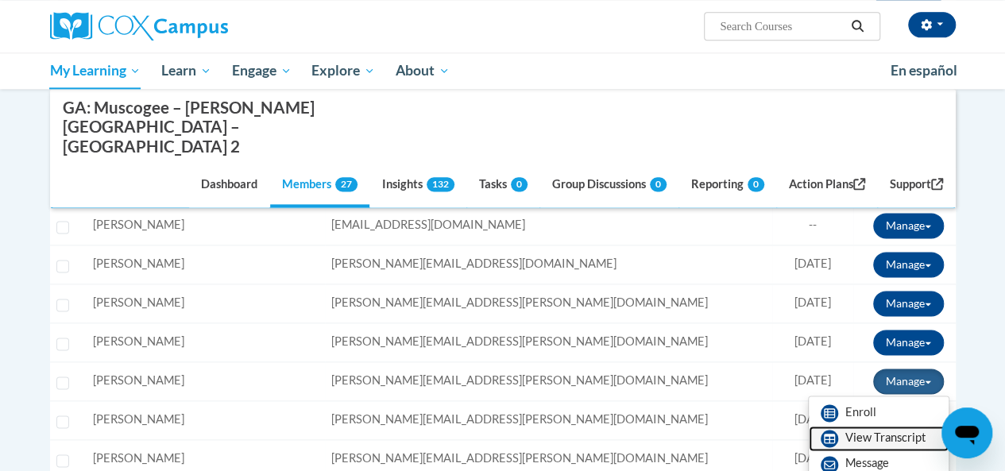
click at [887, 426] on link "View Transcript" at bounding box center [879, 438] width 140 height 25
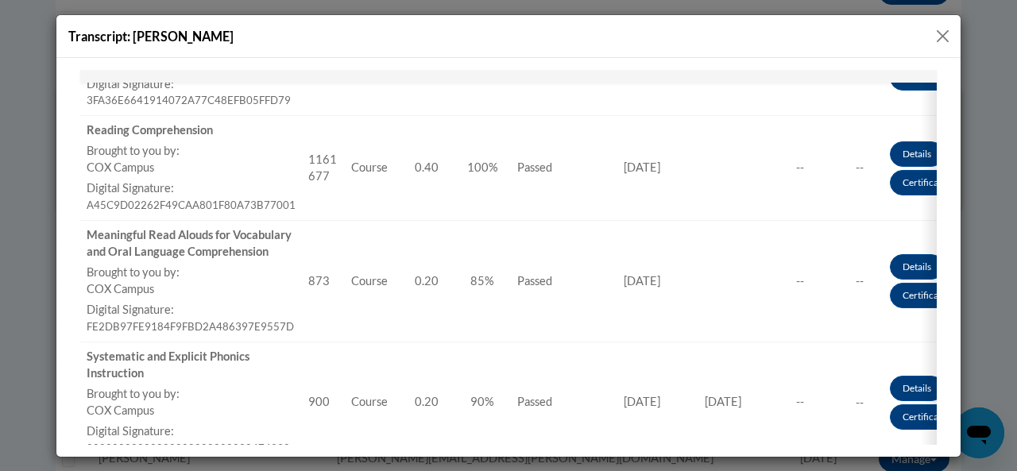
click at [941, 44] on button "Close" at bounding box center [943, 36] width 20 height 20
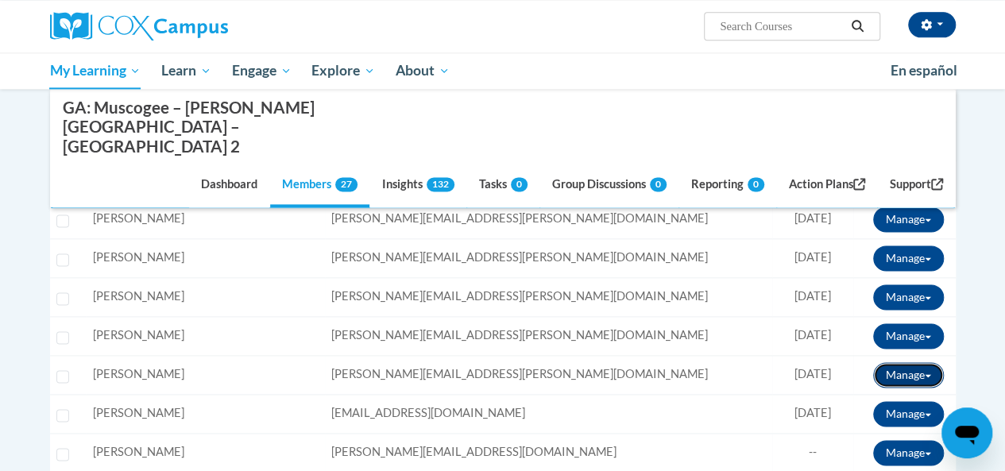
click at [907, 362] on button "Manage" at bounding box center [908, 374] width 71 height 25
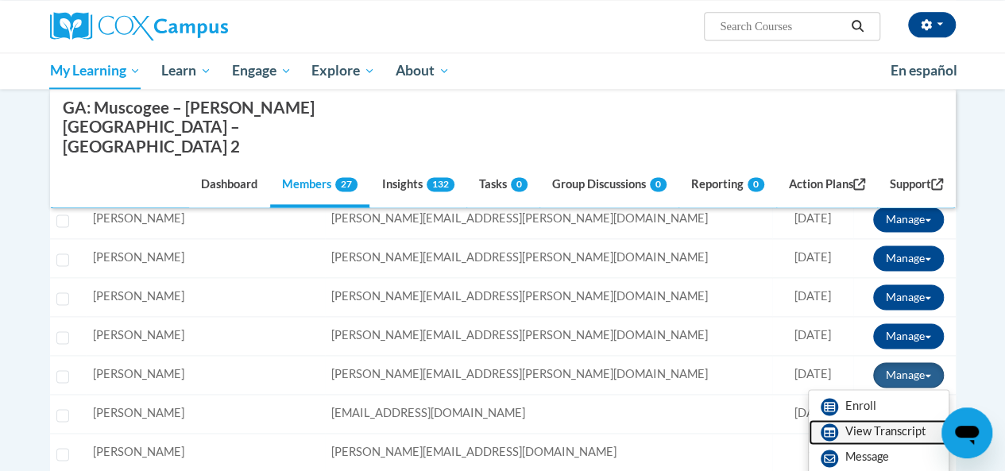
click at [897, 419] on link "View Transcript" at bounding box center [879, 431] width 140 height 25
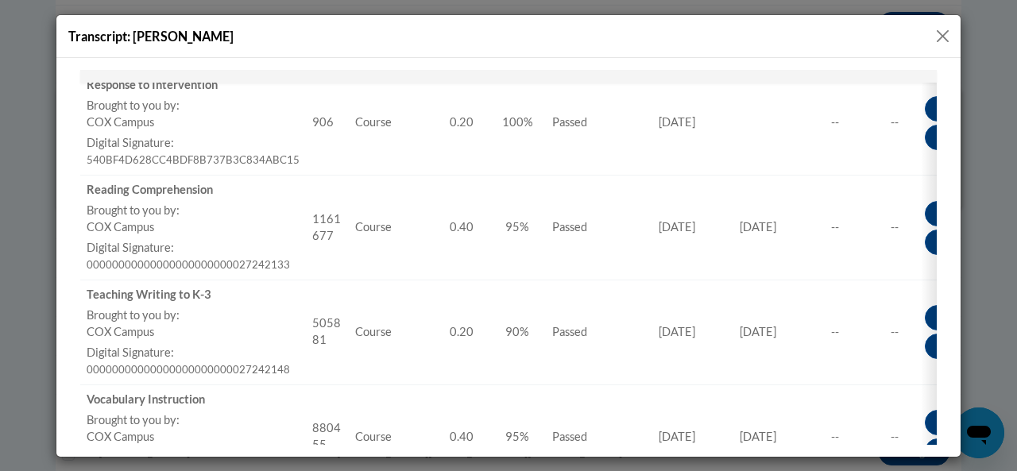
click at [938, 39] on button "Close" at bounding box center [943, 36] width 20 height 20
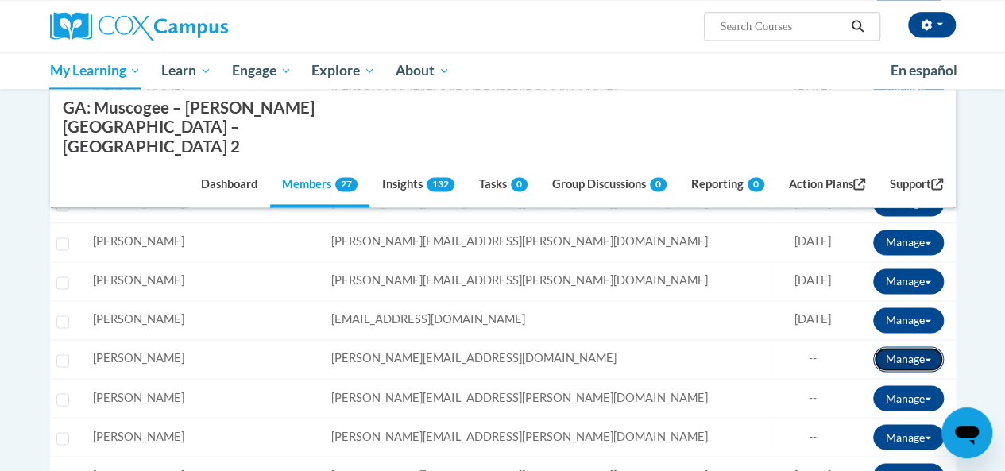
click at [915, 346] on button "Manage" at bounding box center [908, 358] width 71 height 25
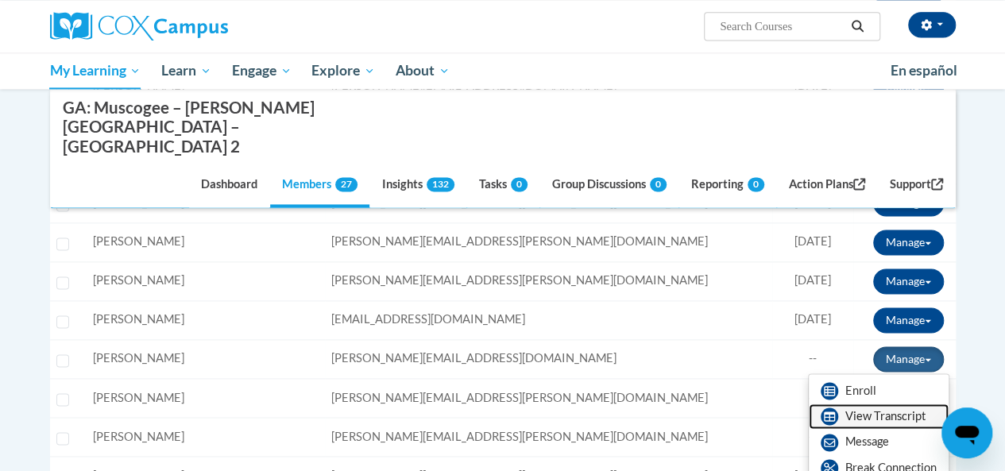
click at [904, 404] on link "View Transcript" at bounding box center [879, 416] width 140 height 25
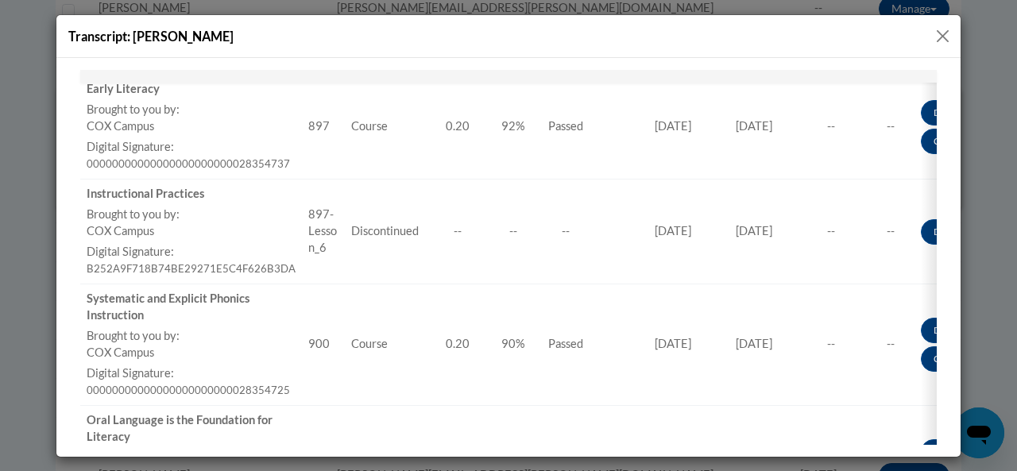
click at [951, 43] on button "Close" at bounding box center [943, 36] width 20 height 20
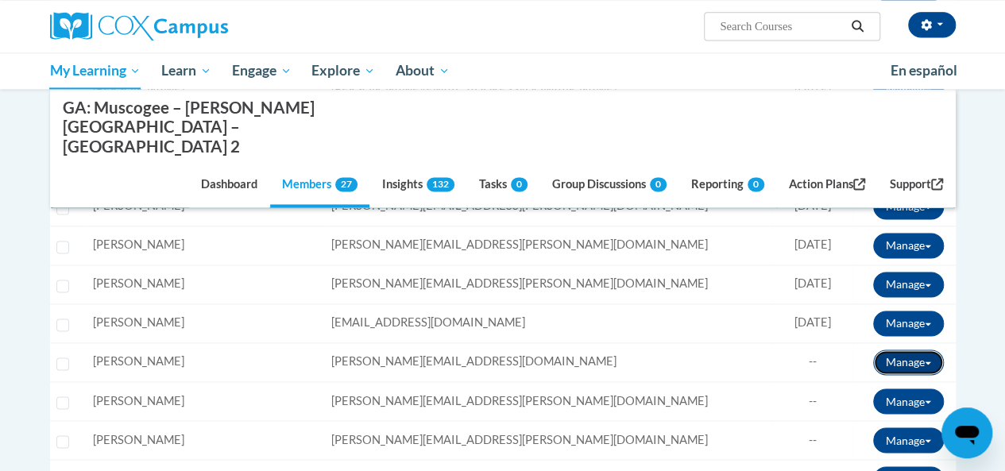
click at [927, 361] on span at bounding box center [928, 362] width 6 height 3
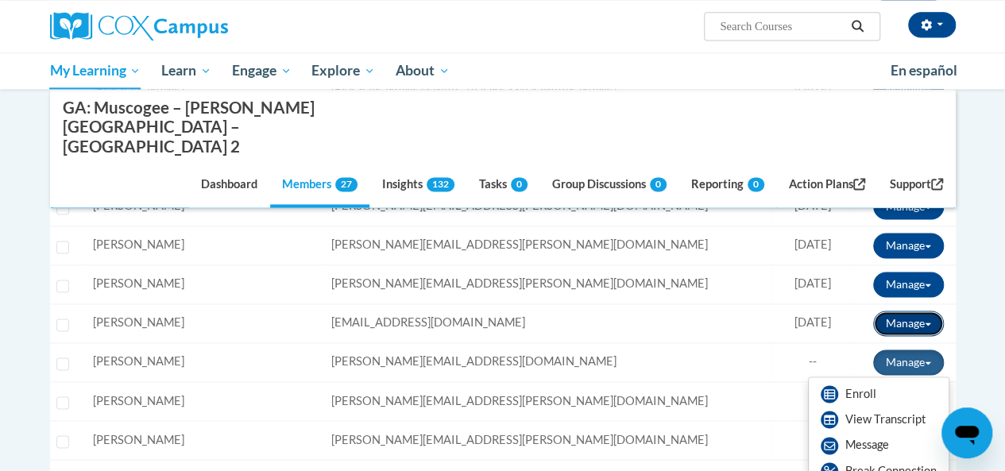
click at [927, 323] on span at bounding box center [928, 324] width 6 height 3
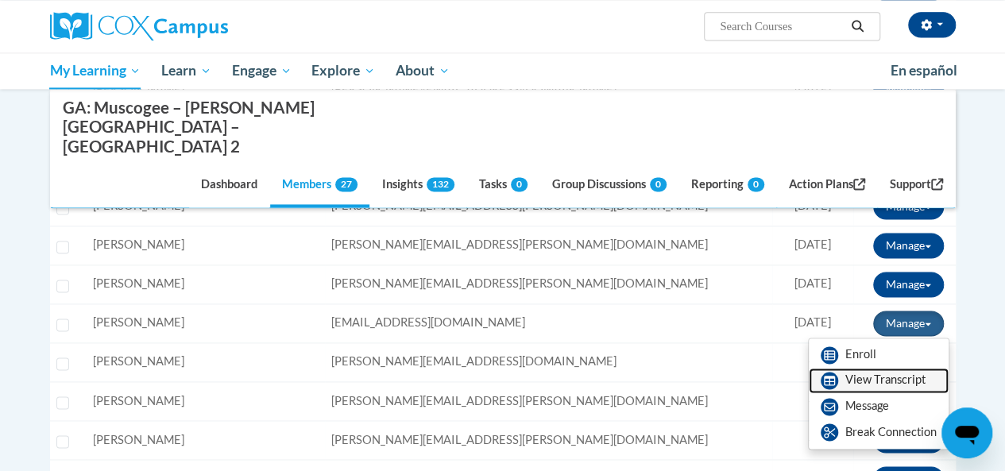
click at [898, 368] on link "View Transcript" at bounding box center [879, 380] width 140 height 25
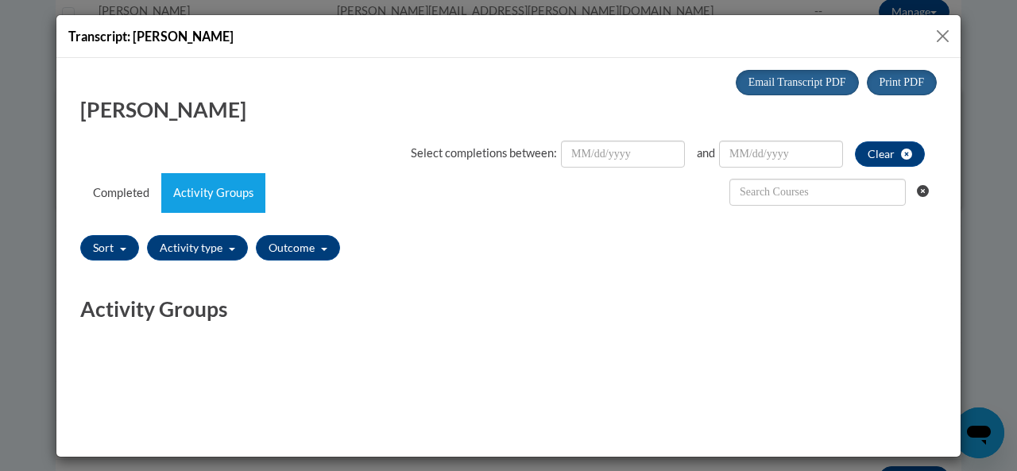
click at [943, 33] on button "Close" at bounding box center [943, 36] width 20 height 20
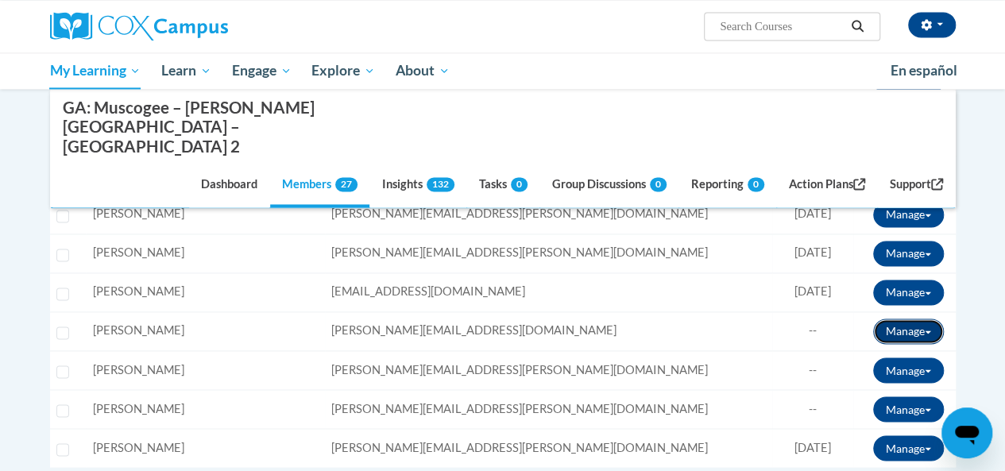
click at [927, 330] on span at bounding box center [928, 331] width 6 height 3
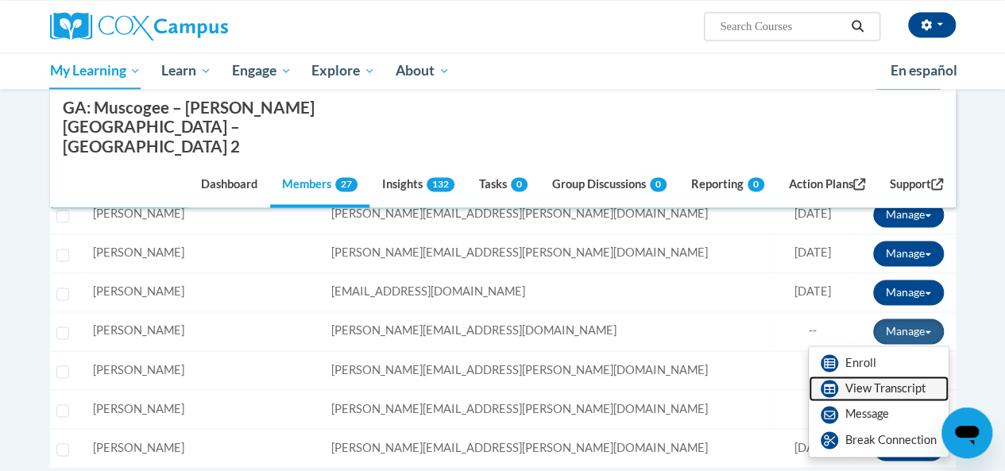
click at [904, 376] on link "View Transcript" at bounding box center [879, 388] width 140 height 25
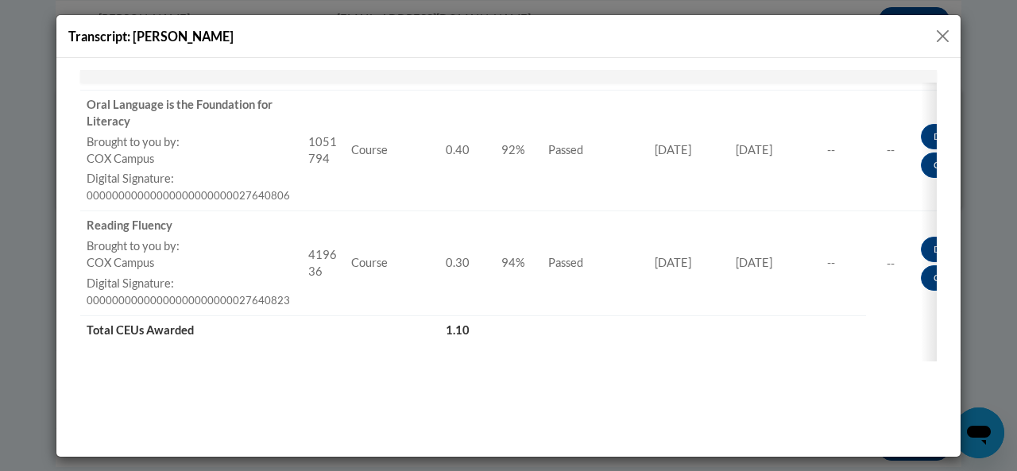
click at [939, 34] on button "Close" at bounding box center [943, 36] width 20 height 20
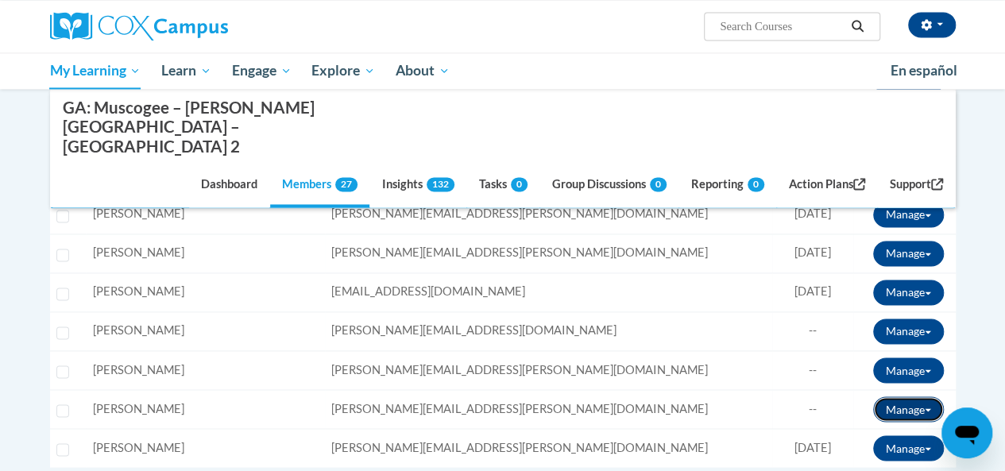
click at [914, 396] on button "Manage" at bounding box center [908, 408] width 71 height 25
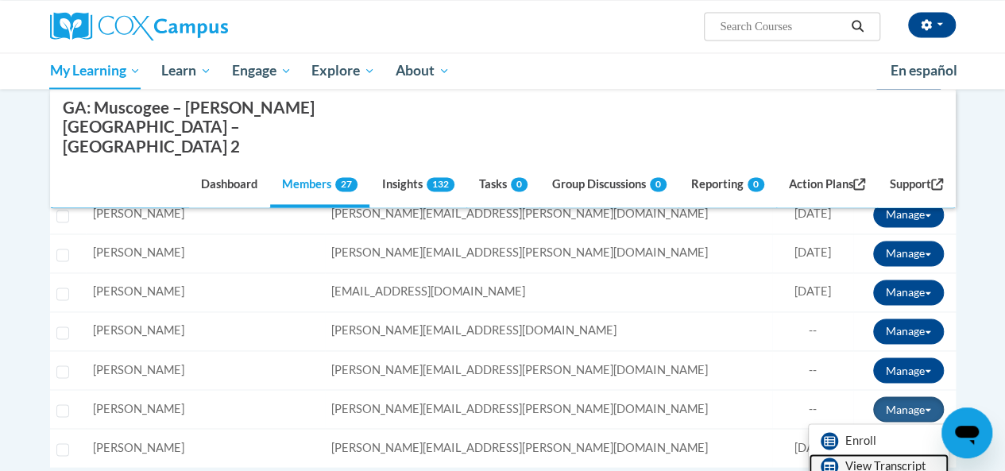
click at [890, 454] on link "View Transcript" at bounding box center [879, 466] width 140 height 25
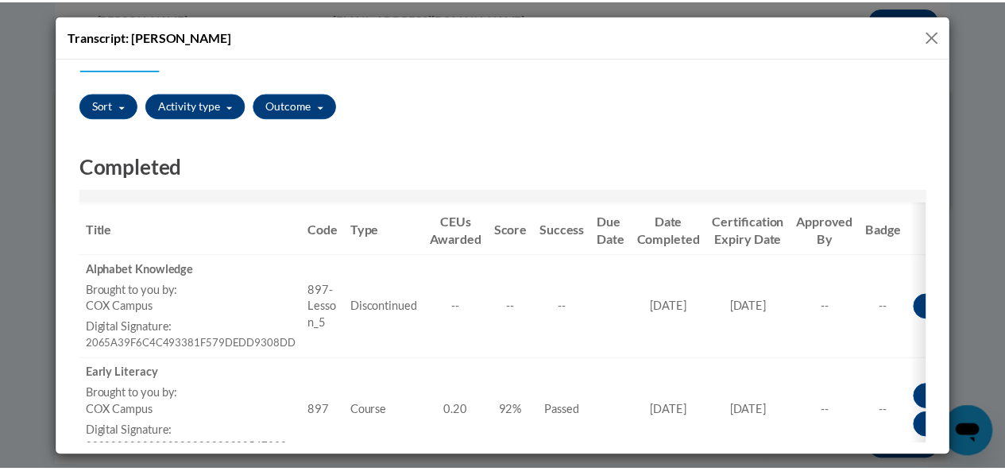
scroll to position [134, 0]
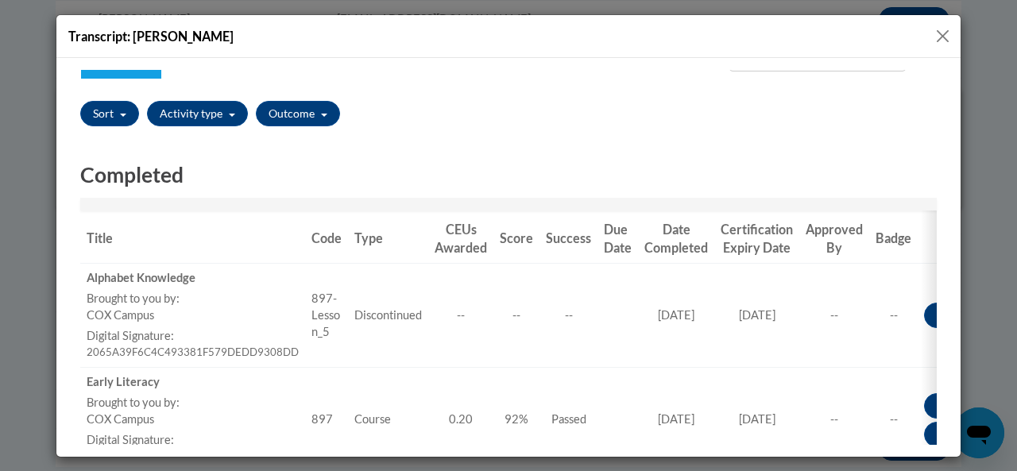
click at [944, 43] on button "Close" at bounding box center [943, 36] width 20 height 20
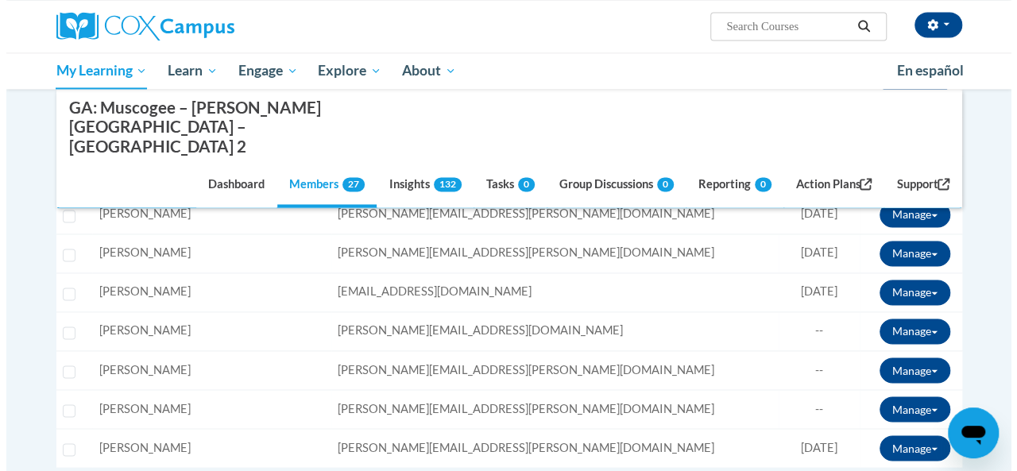
scroll to position [0, 0]
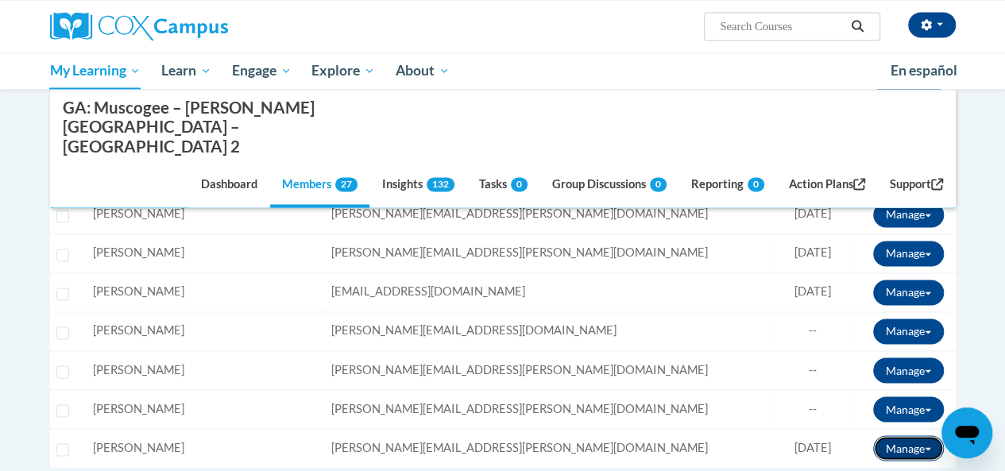
click at [907, 435] on button "Manage" at bounding box center [908, 447] width 71 height 25
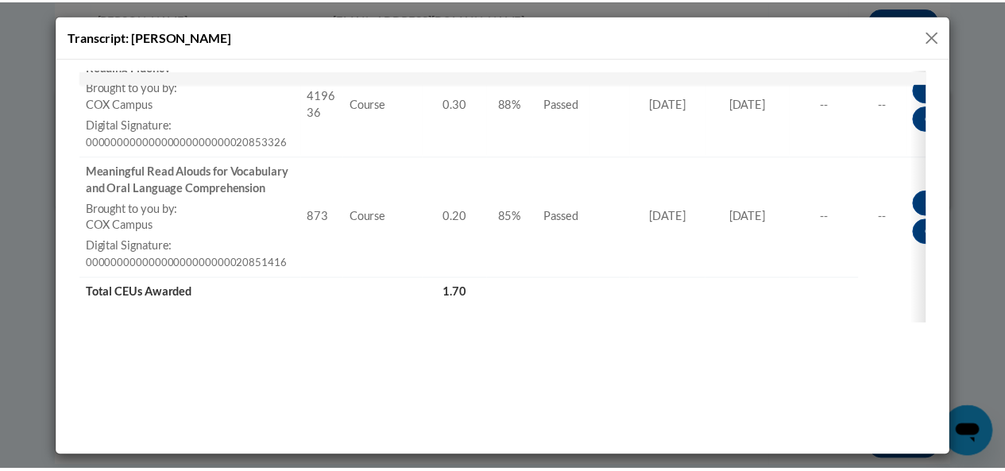
scroll to position [1050, 0]
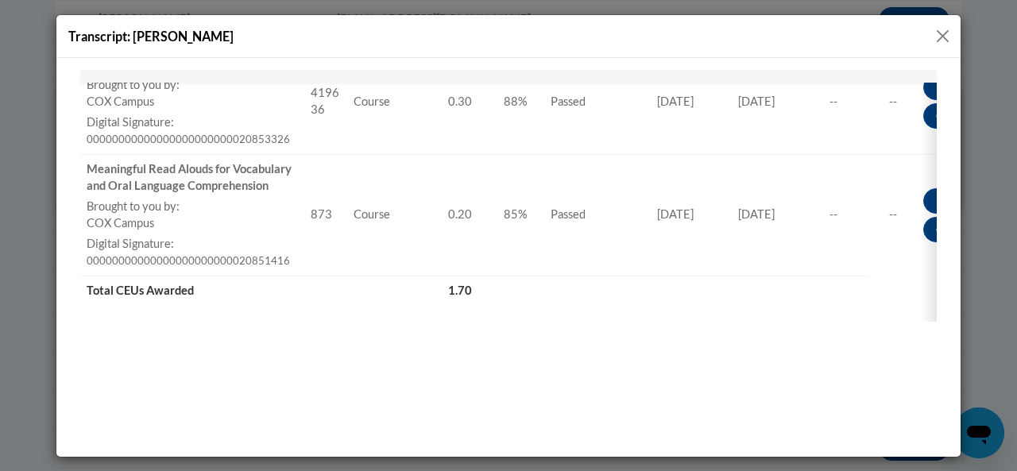
click at [950, 35] on button "Close" at bounding box center [943, 36] width 20 height 20
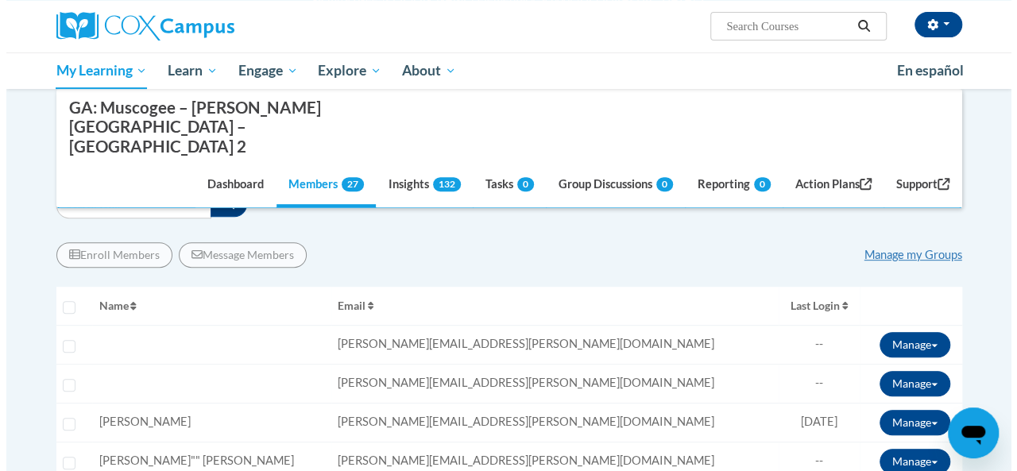
scroll to position [235, 0]
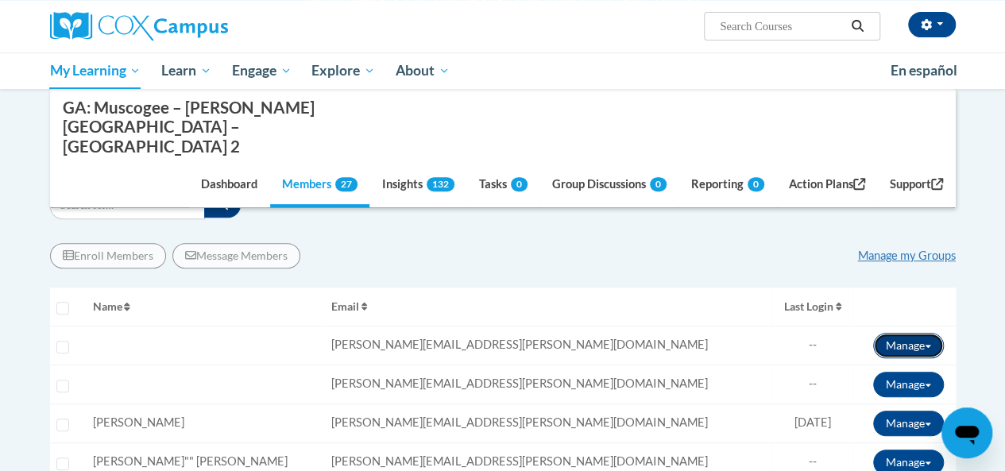
click at [918, 333] on button "Manage" at bounding box center [908, 345] width 71 height 25
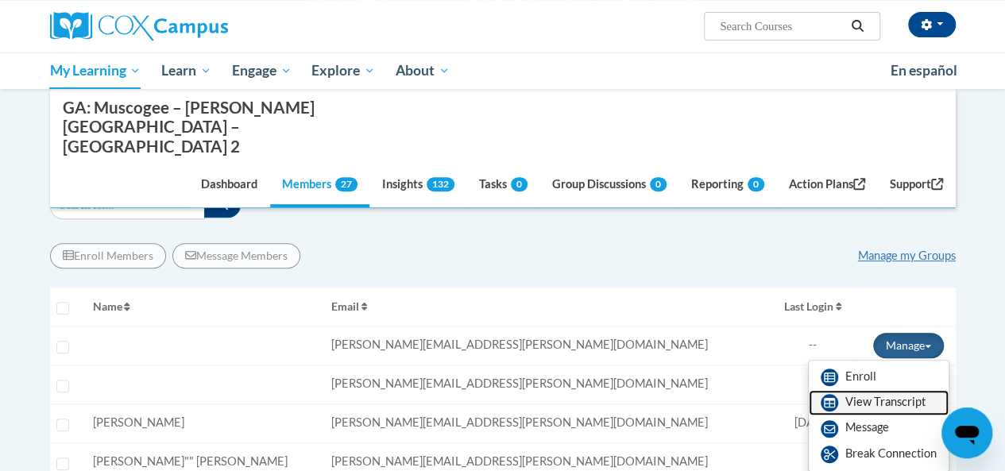
click at [891, 390] on link "View Transcript" at bounding box center [879, 402] width 140 height 25
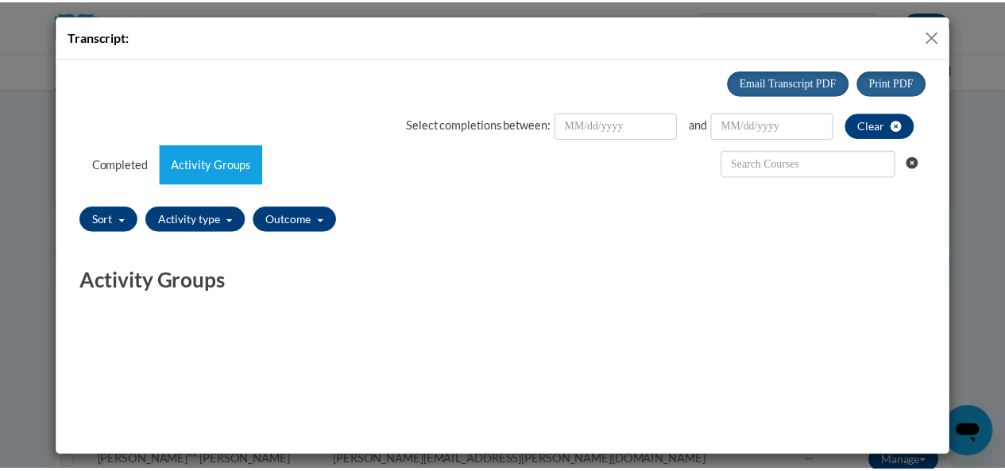
scroll to position [0, 0]
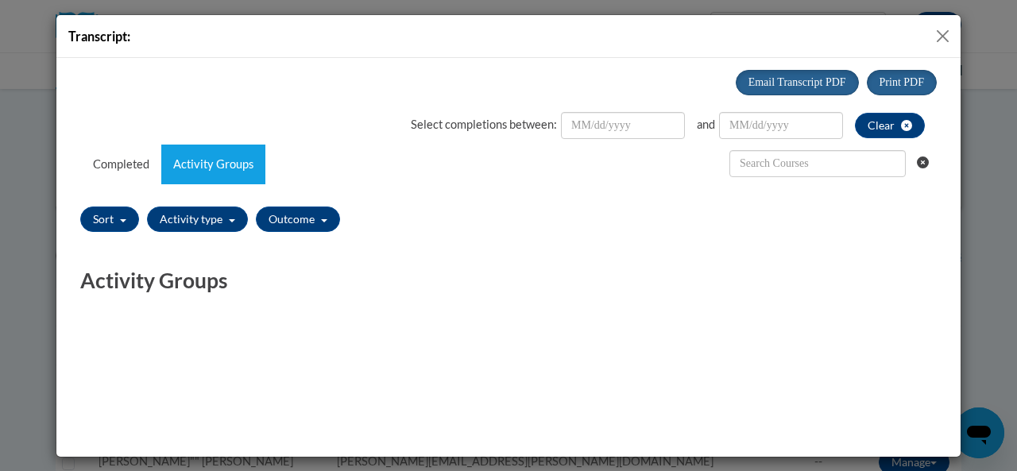
click at [943, 37] on button "Close" at bounding box center [943, 36] width 20 height 20
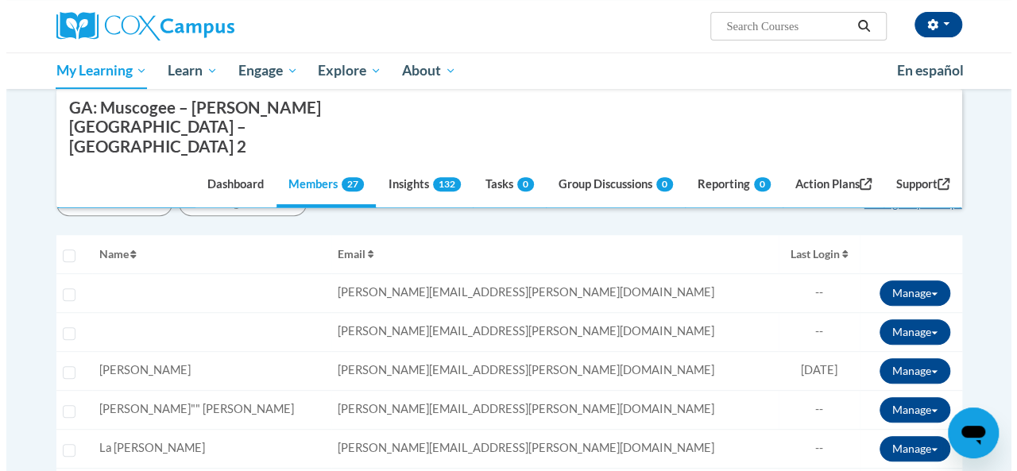
scroll to position [288, 0]
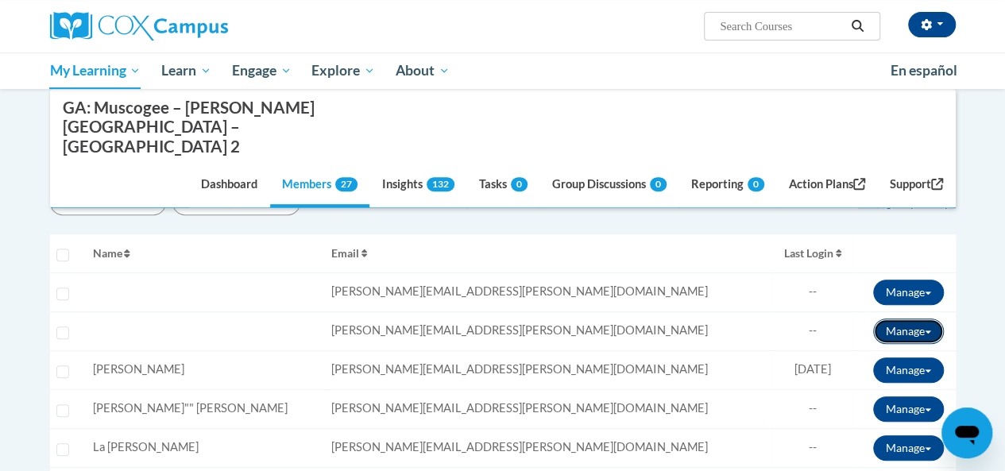
click at [927, 330] on span at bounding box center [928, 331] width 6 height 3
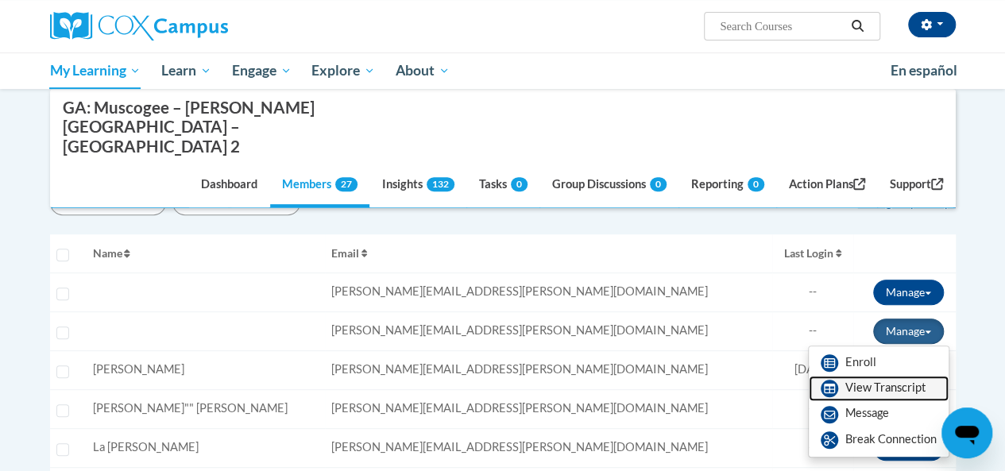
click at [906, 376] on link "View Transcript" at bounding box center [879, 388] width 140 height 25
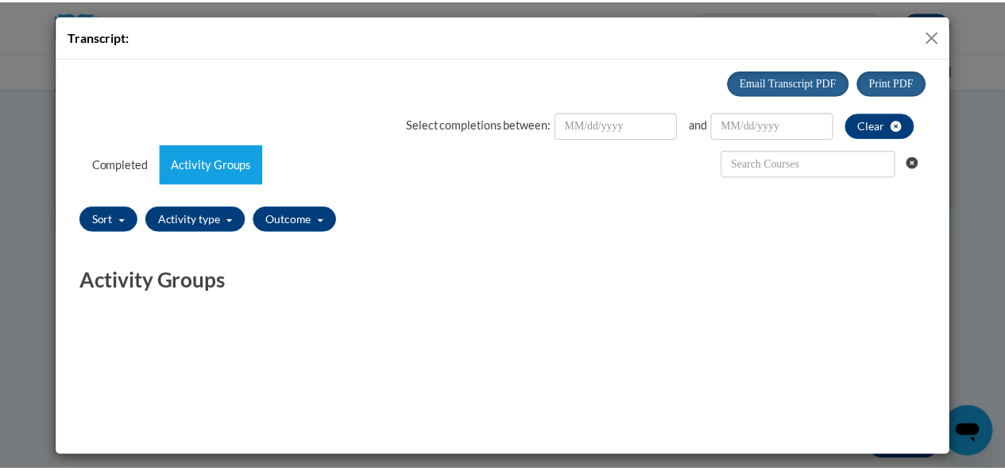
scroll to position [0, 0]
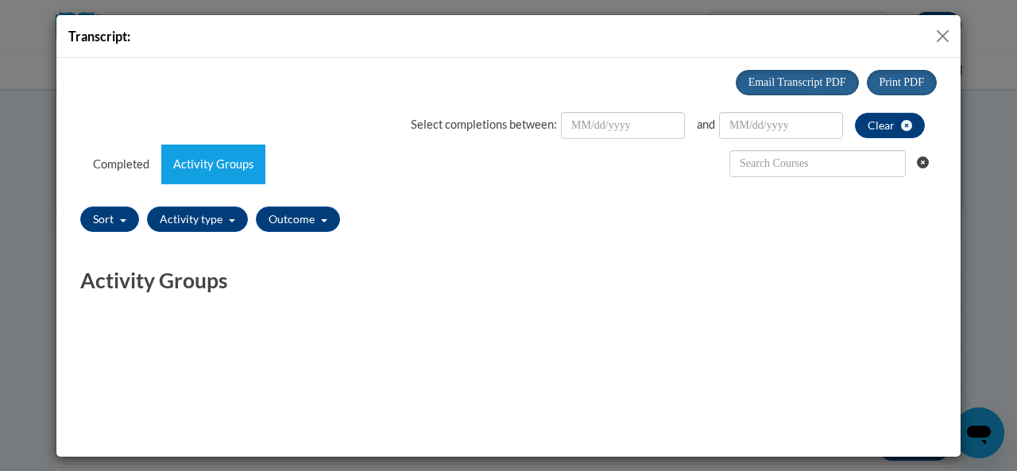
click at [939, 35] on button "Close" at bounding box center [943, 36] width 20 height 20
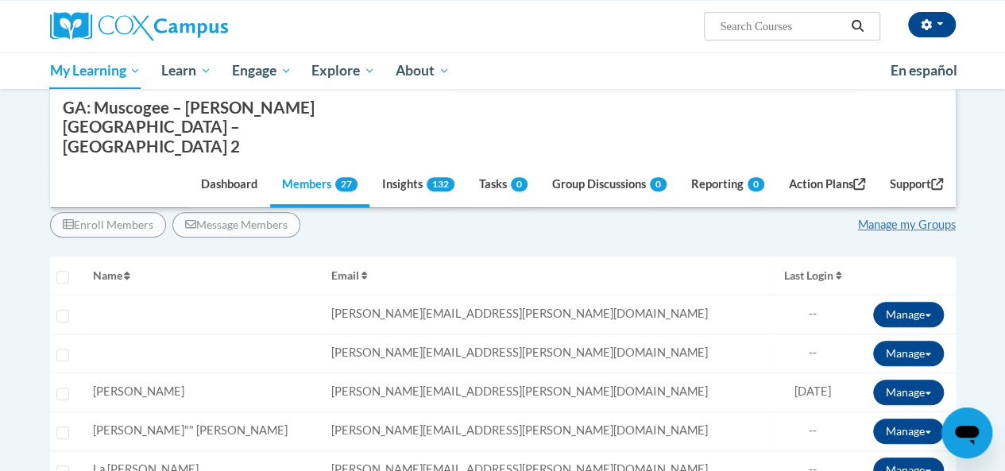
scroll to position [234, 0]
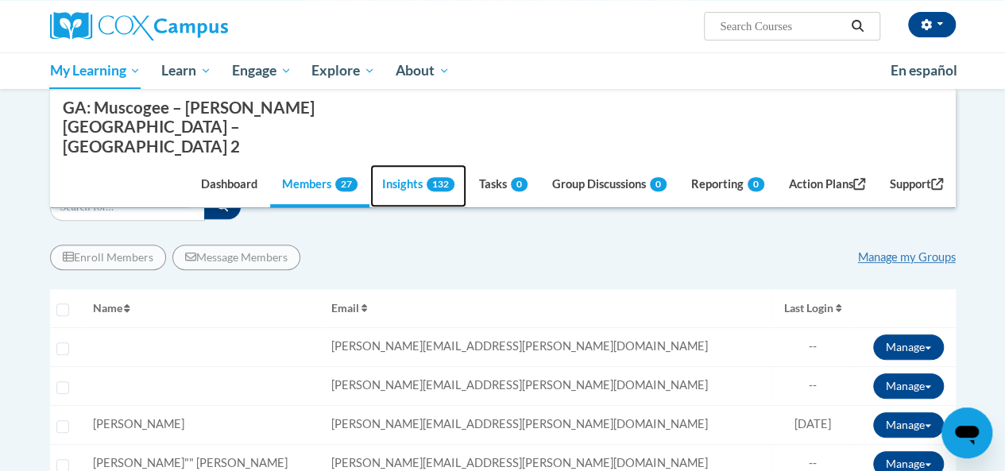
click at [402, 164] on link "Insights 132" at bounding box center [418, 185] width 96 height 43
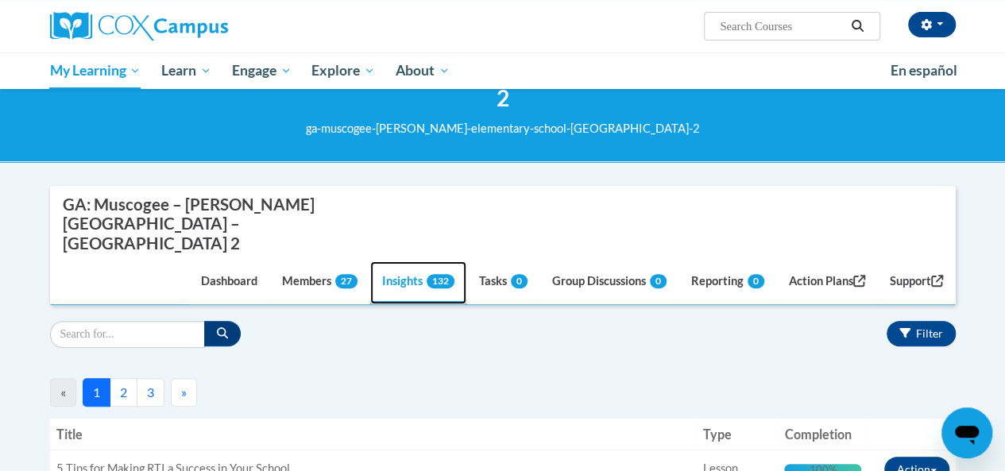
scroll to position [107, 0]
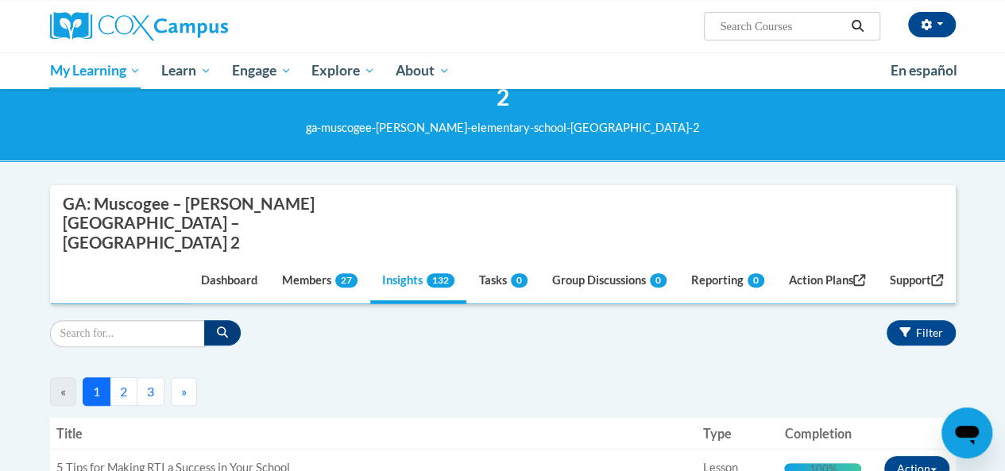
click at [149, 377] on button "3" at bounding box center [151, 391] width 28 height 29
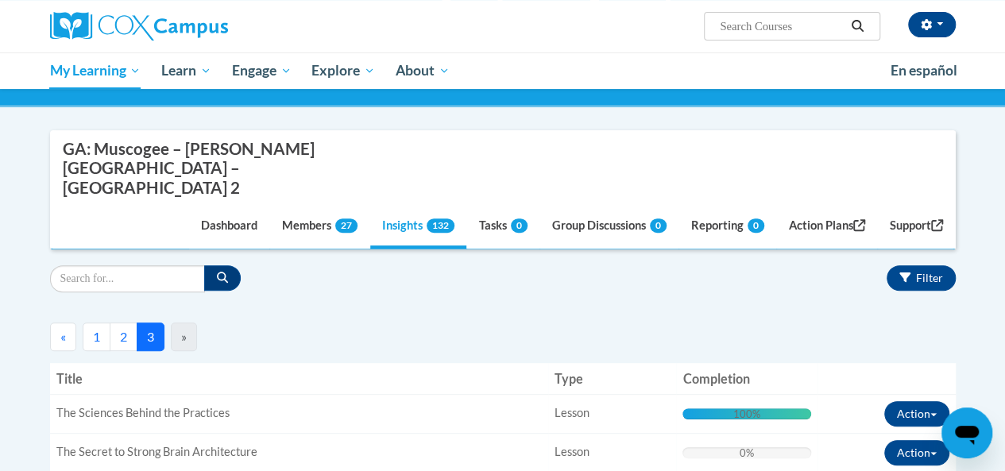
scroll to position [162, 0]
click at [122, 323] on button "2" at bounding box center [124, 337] width 28 height 29
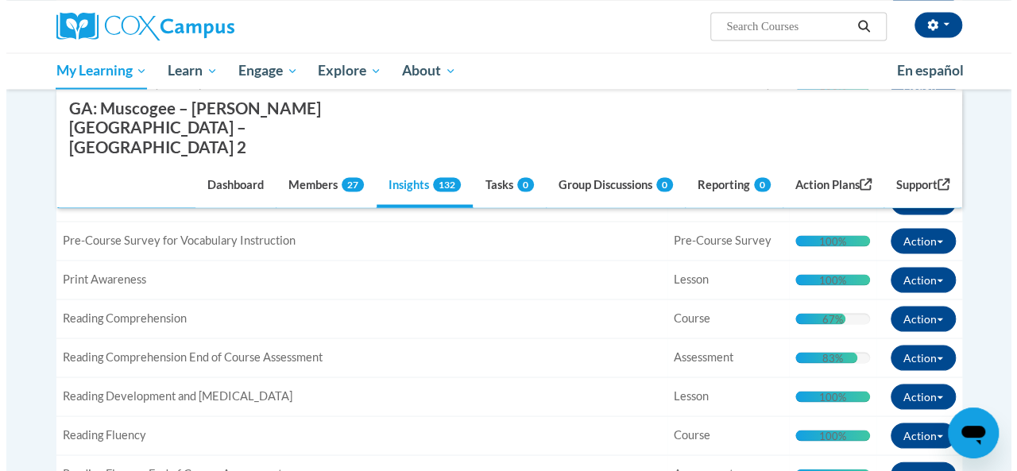
scroll to position [1417, 0]
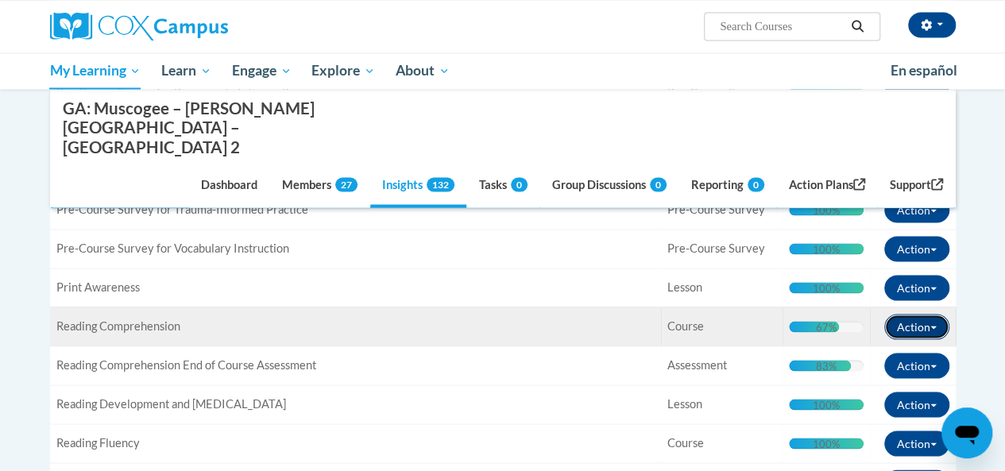
click at [922, 314] on button "Action" at bounding box center [916, 326] width 65 height 25
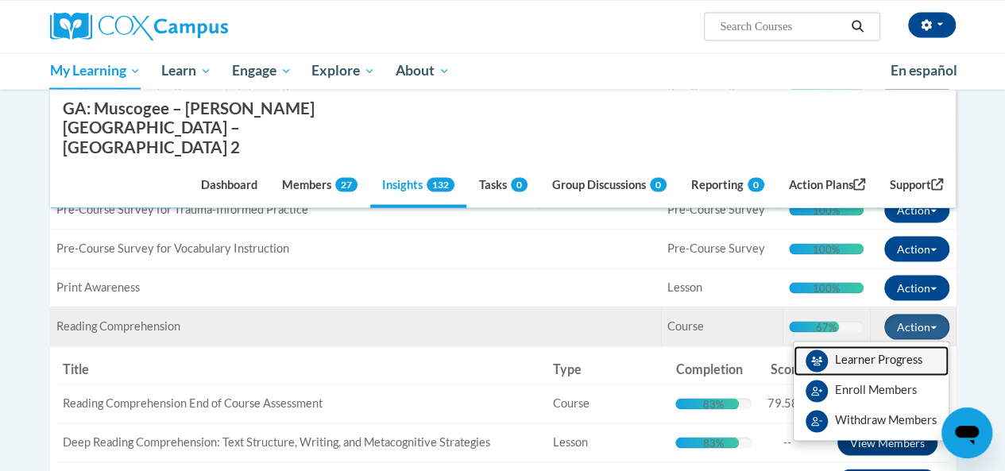
click at [902, 346] on link "Learner Progress" at bounding box center [871, 361] width 155 height 30
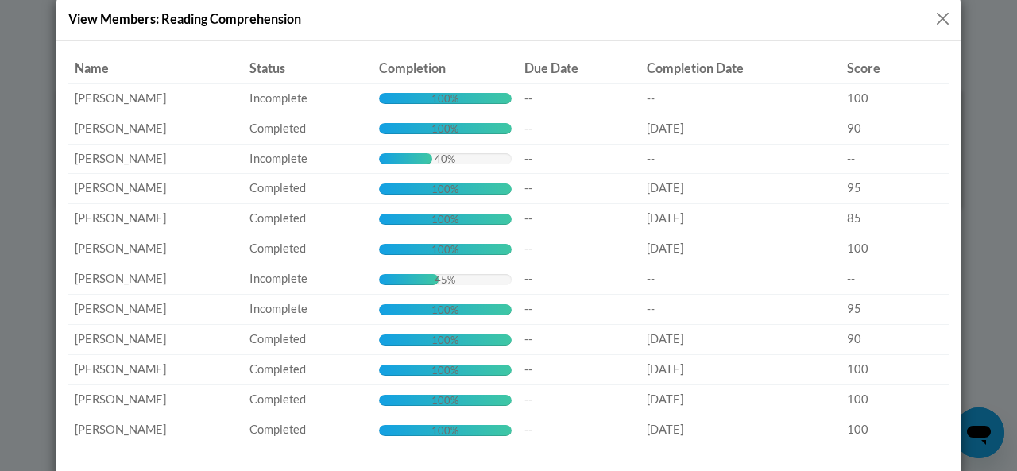
scroll to position [17, 0]
click at [933, 22] on button "Close" at bounding box center [943, 19] width 20 height 20
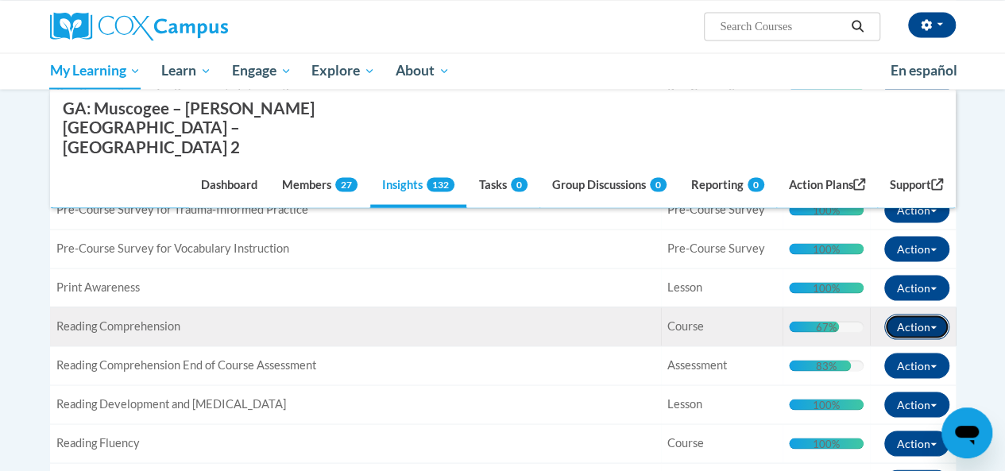
click at [933, 326] on span "button" at bounding box center [933, 327] width 6 height 3
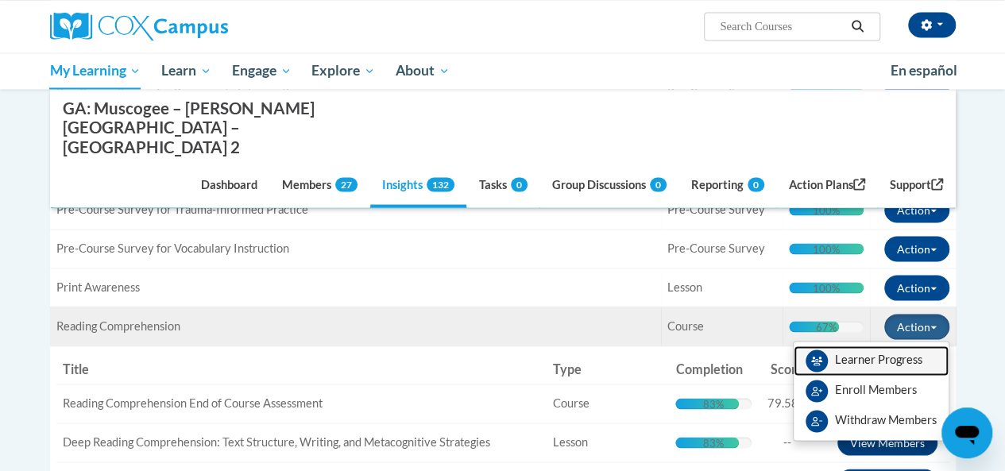
click at [905, 346] on link "Learner Progress" at bounding box center [871, 361] width 155 height 30
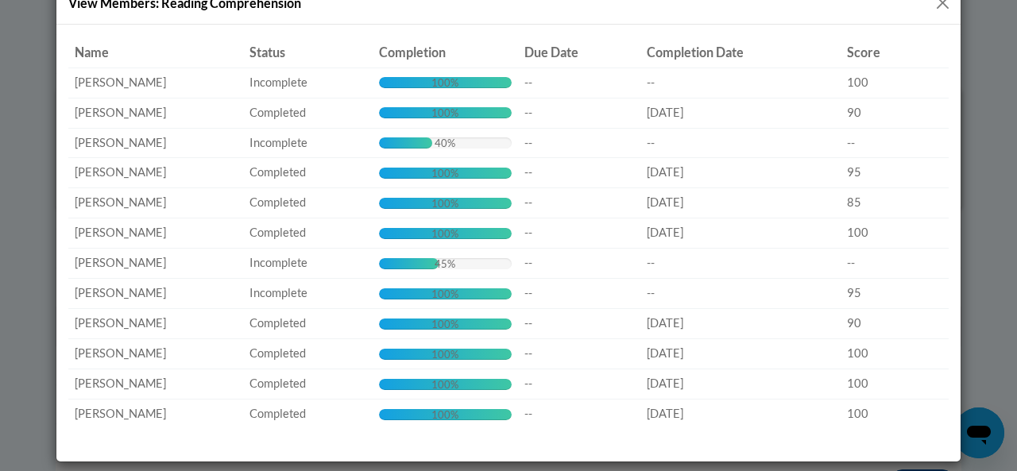
scroll to position [0, 0]
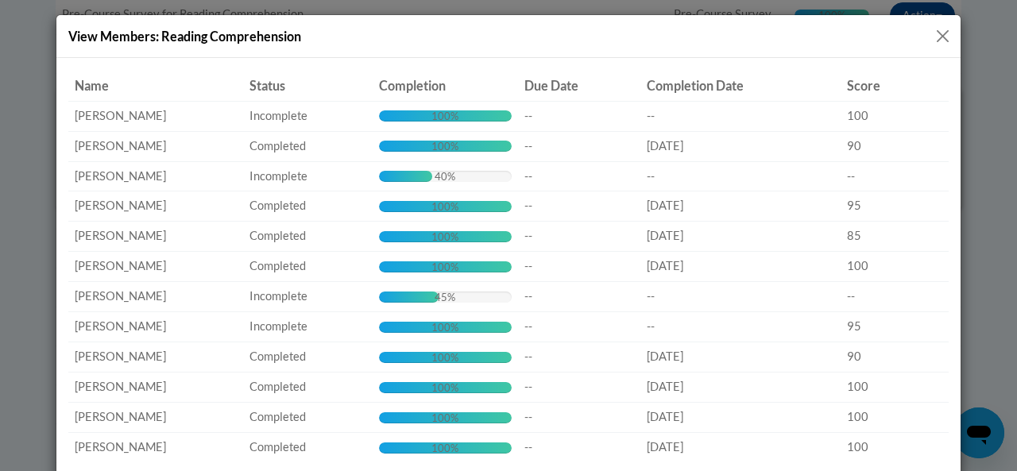
click at [938, 31] on button "Close" at bounding box center [943, 36] width 20 height 20
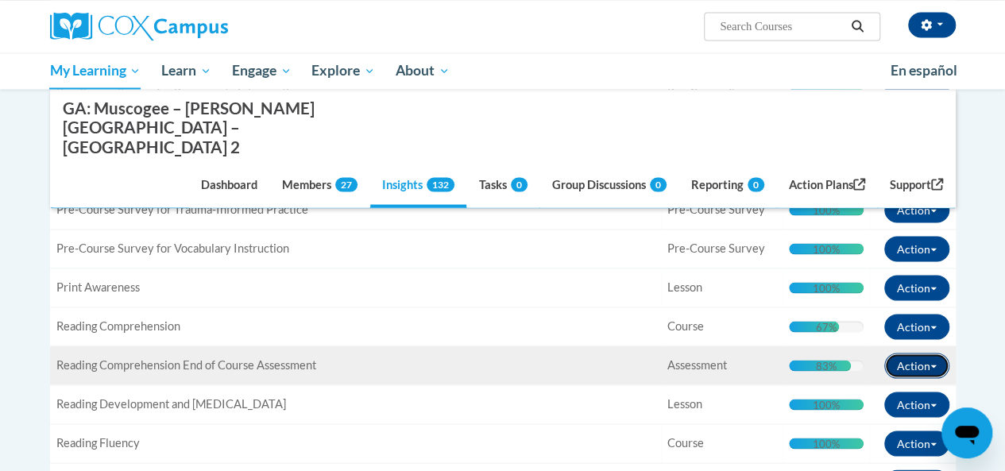
click at [933, 365] on span "button" at bounding box center [933, 366] width 6 height 3
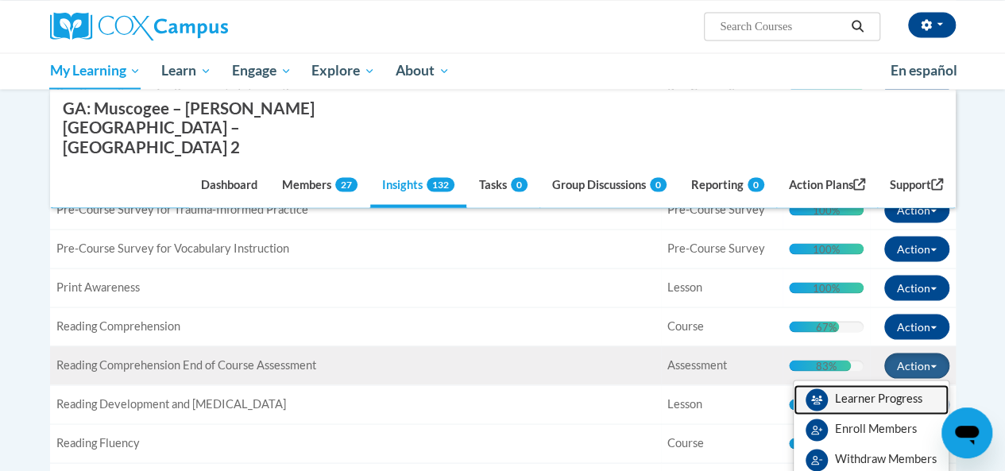
click at [899, 385] on link "Learner Progress" at bounding box center [871, 400] width 155 height 30
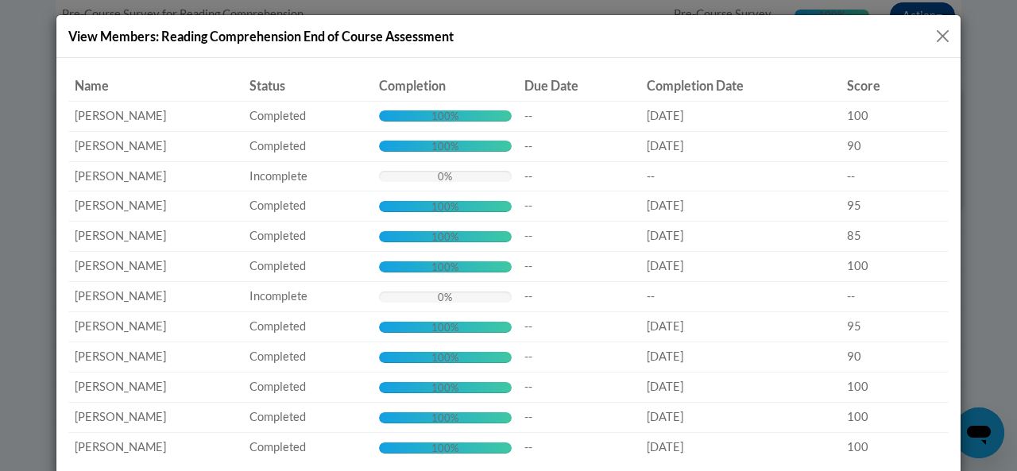
click at [934, 39] on button "Close" at bounding box center [943, 36] width 20 height 20
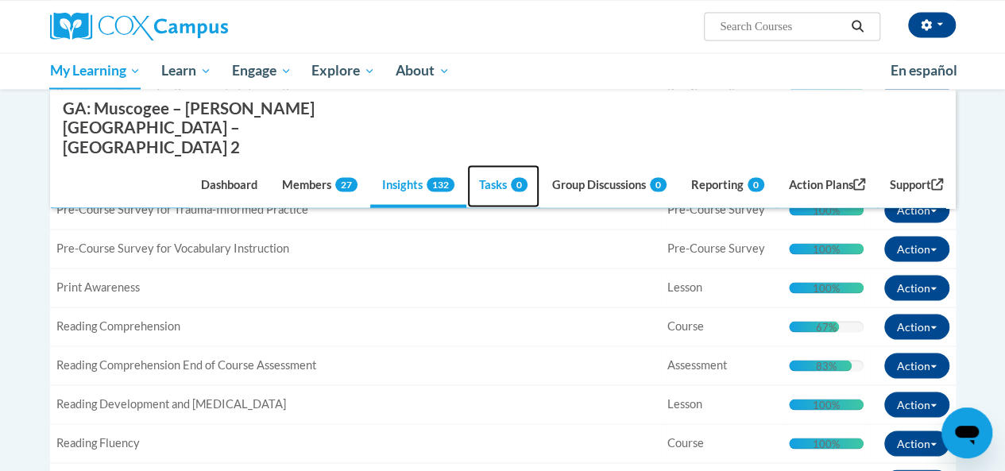
click at [489, 170] on link "Tasks 0" at bounding box center [503, 185] width 72 height 43
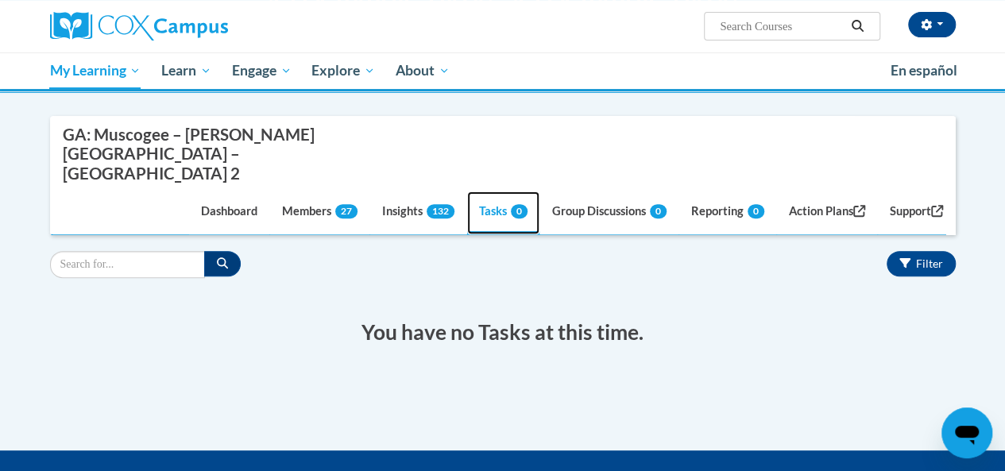
scroll to position [172, 0]
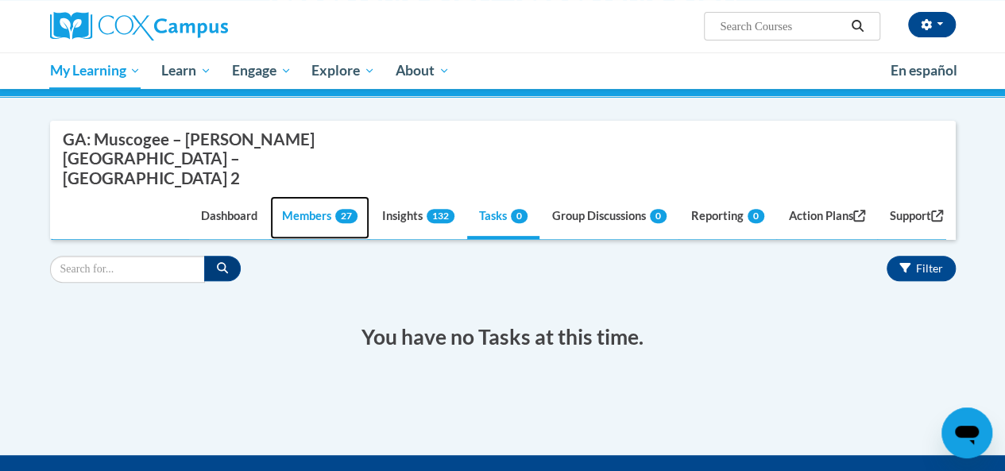
click at [291, 196] on link "Members 27" at bounding box center [319, 217] width 99 height 43
